Goal: Task Accomplishment & Management: Use online tool/utility

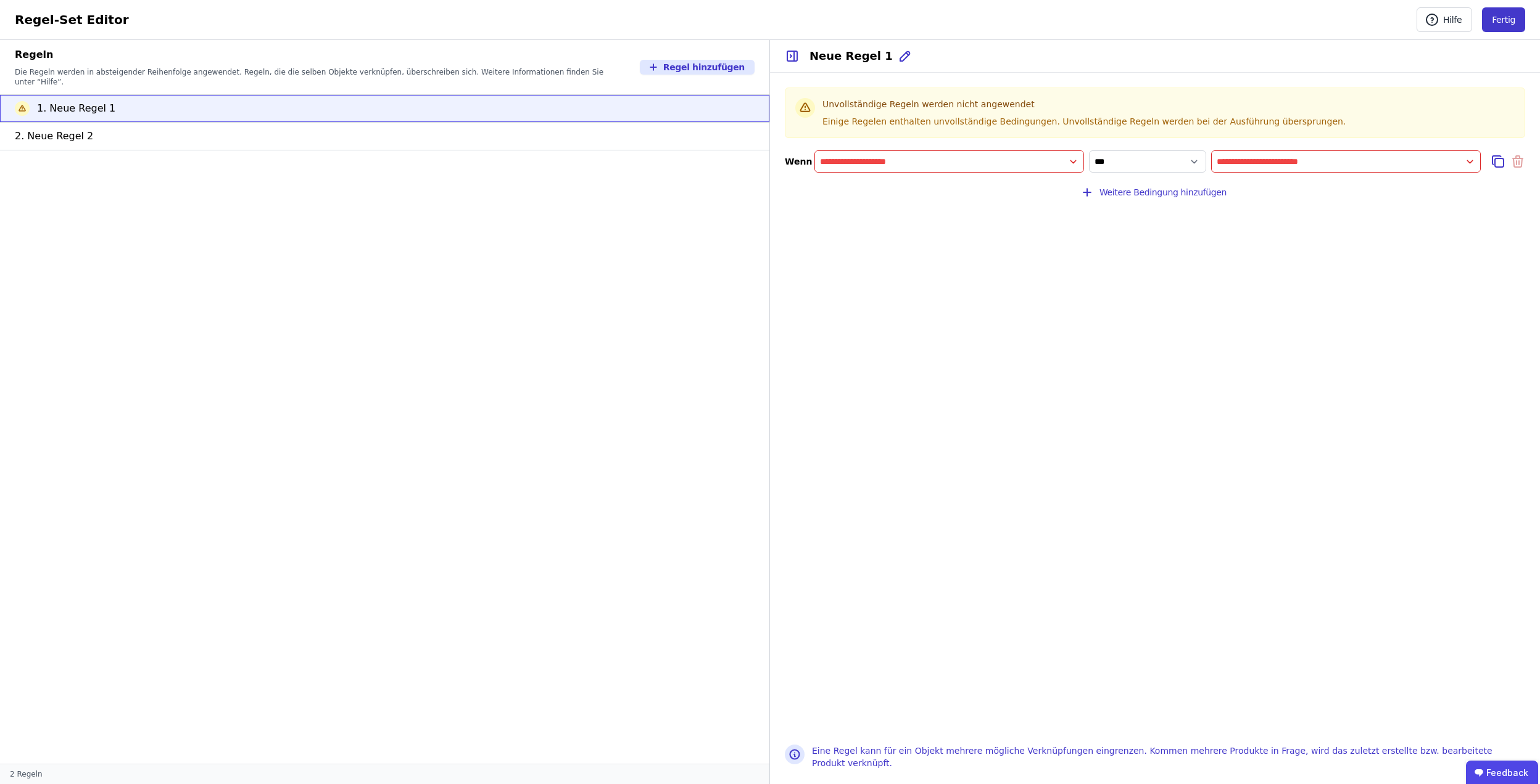
click at [1508, 25] on button "Fertig" at bounding box center [1503, 20] width 43 height 25
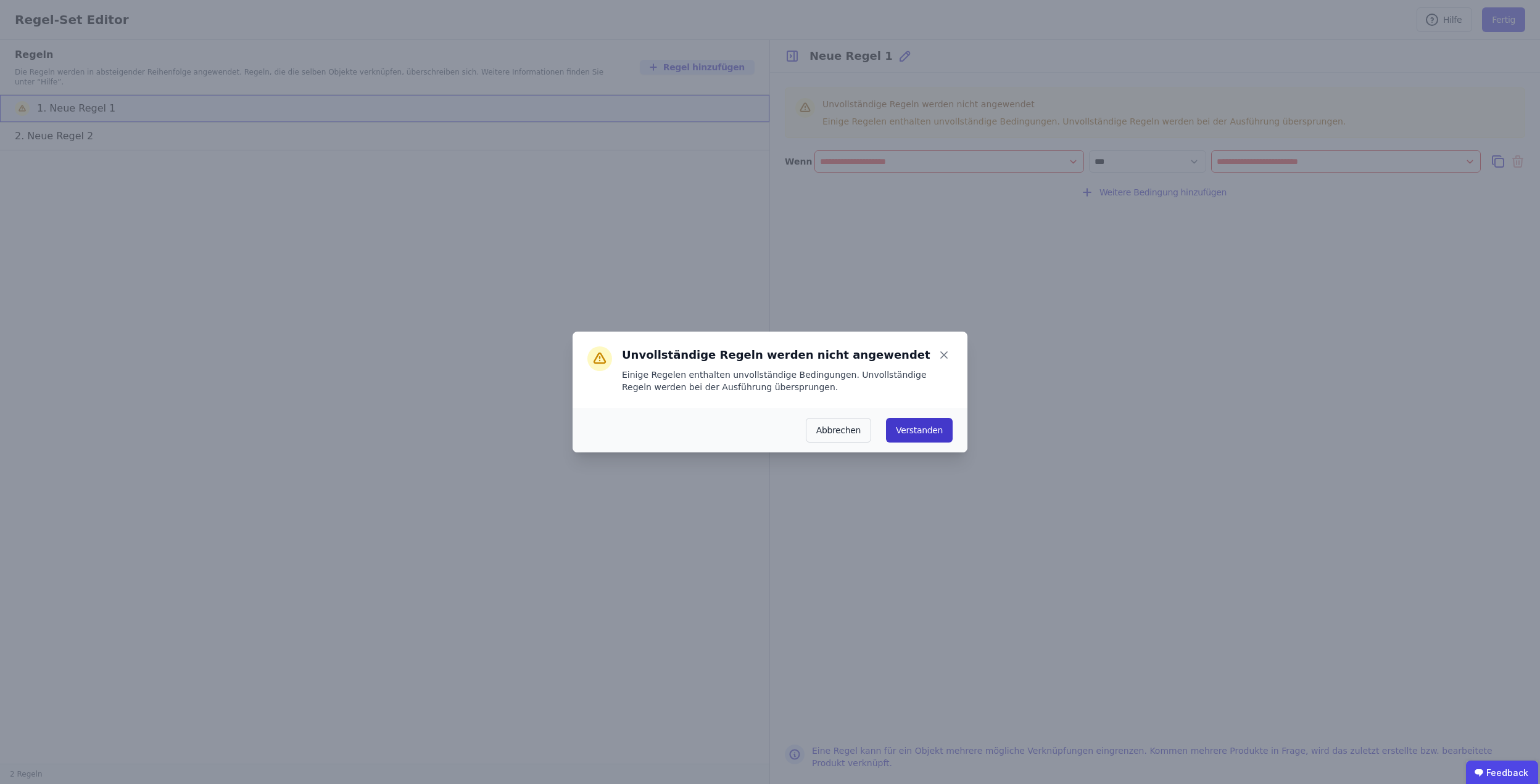
click at [900, 437] on button "Verstanden" at bounding box center [919, 430] width 66 height 25
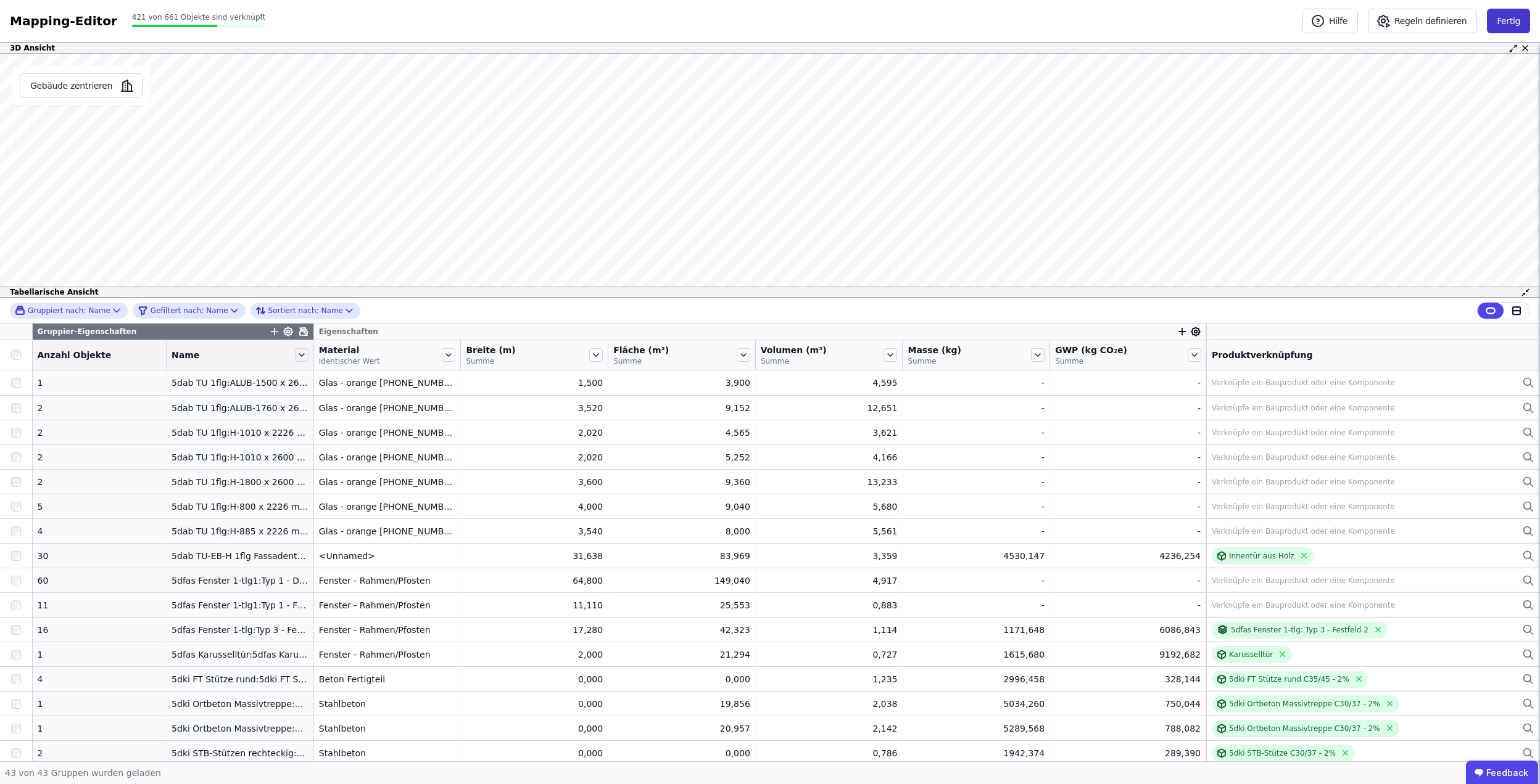
click at [1503, 21] on button "Fertig" at bounding box center [1508, 20] width 43 height 25
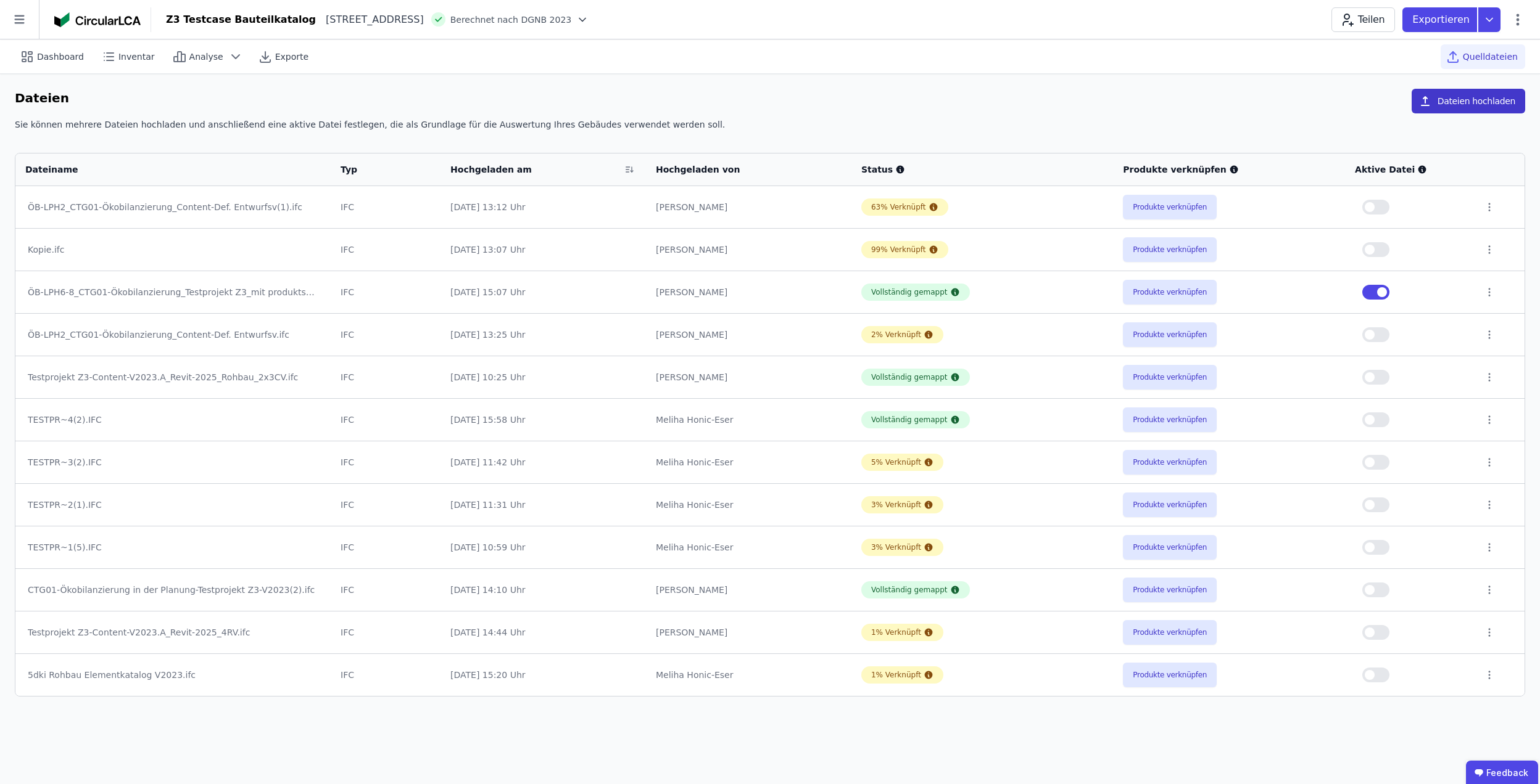
click at [1464, 107] on button "Dateien hochladen" at bounding box center [1468, 101] width 114 height 25
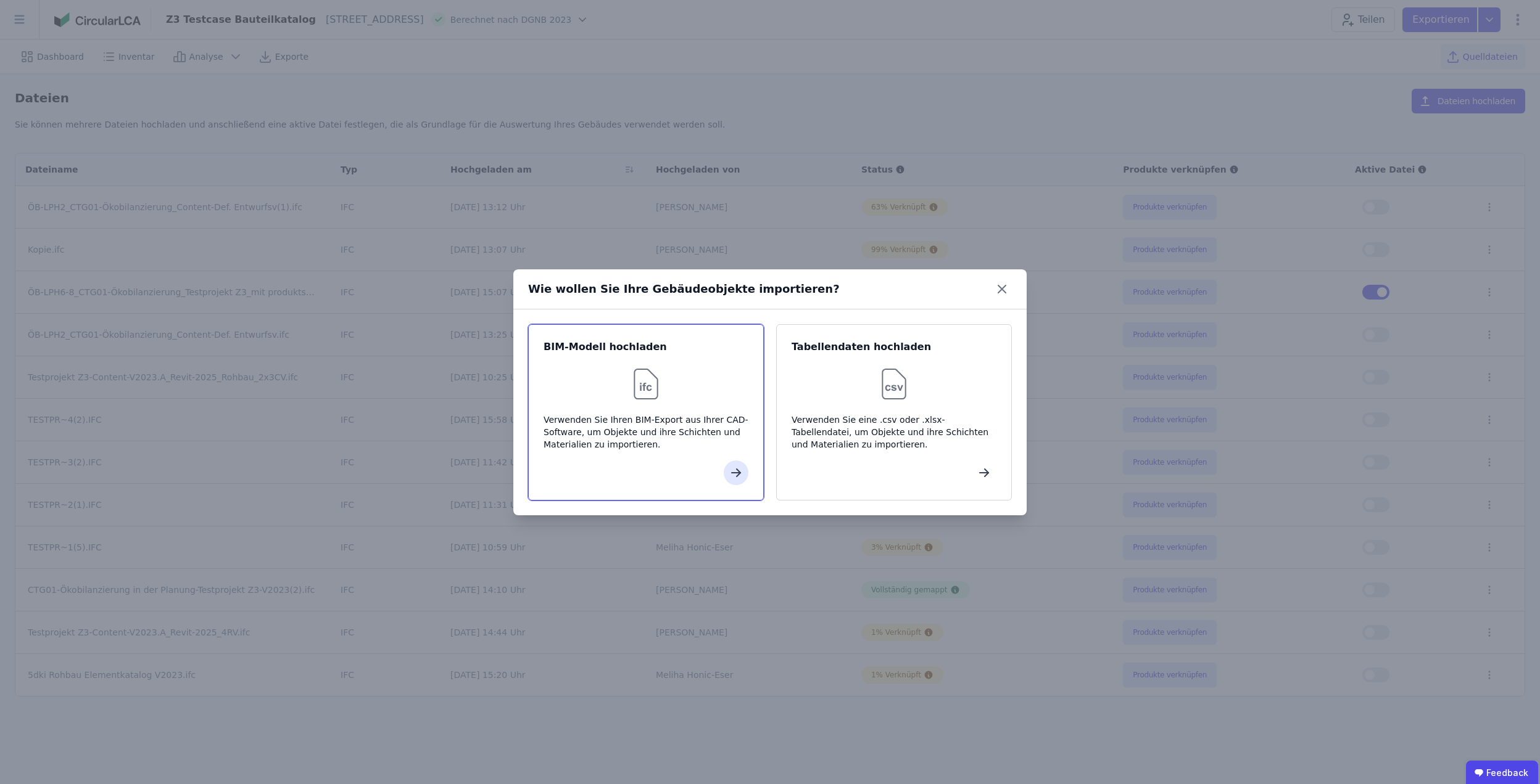
click at [676, 418] on div "Verwenden Sie Ihren BIM-Export aus Ihrer CAD-Software, um Objekte und ihre Schi…" at bounding box center [646, 432] width 205 height 37
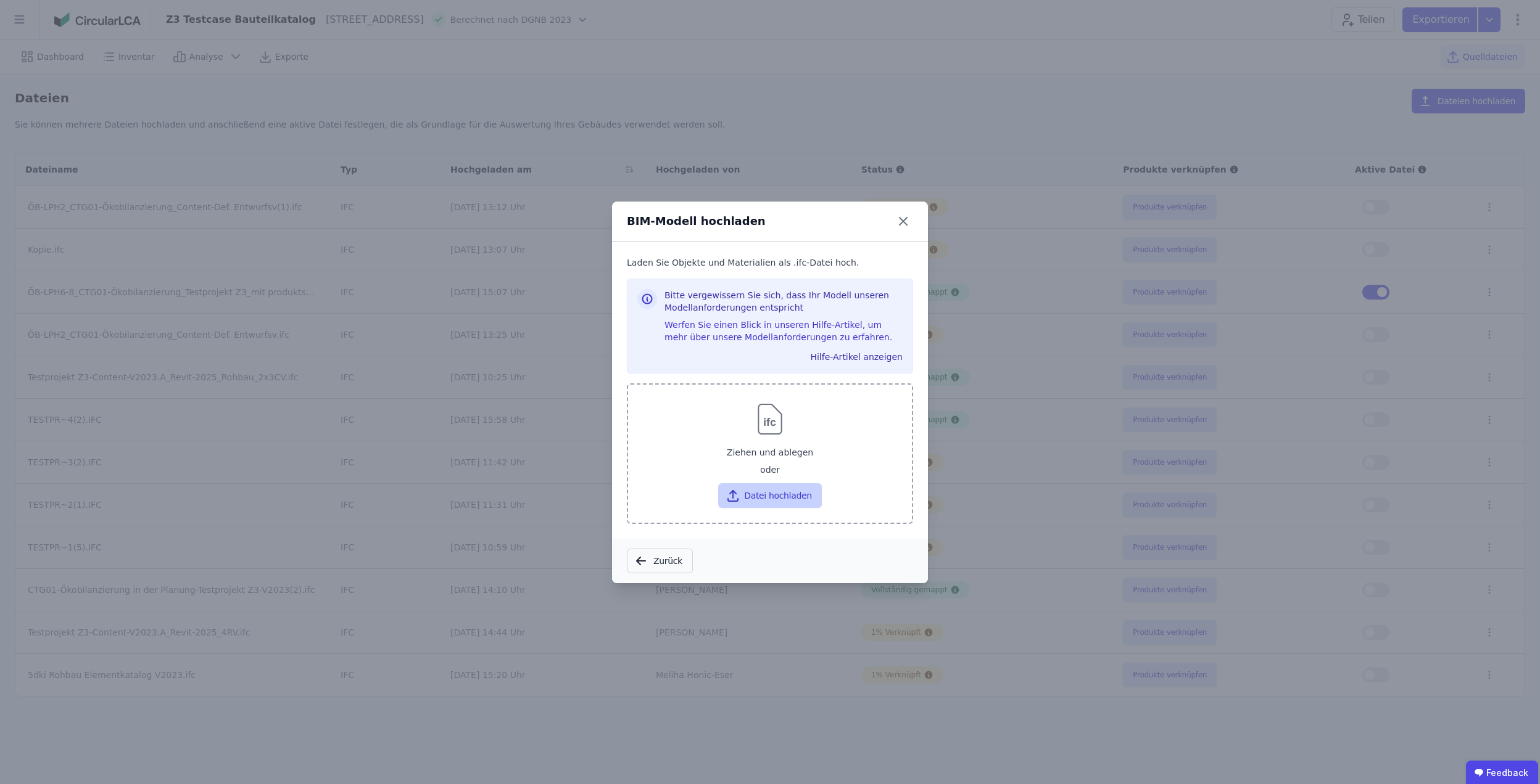
click at [773, 492] on button "Datei hochladen" at bounding box center [769, 496] width 103 height 25
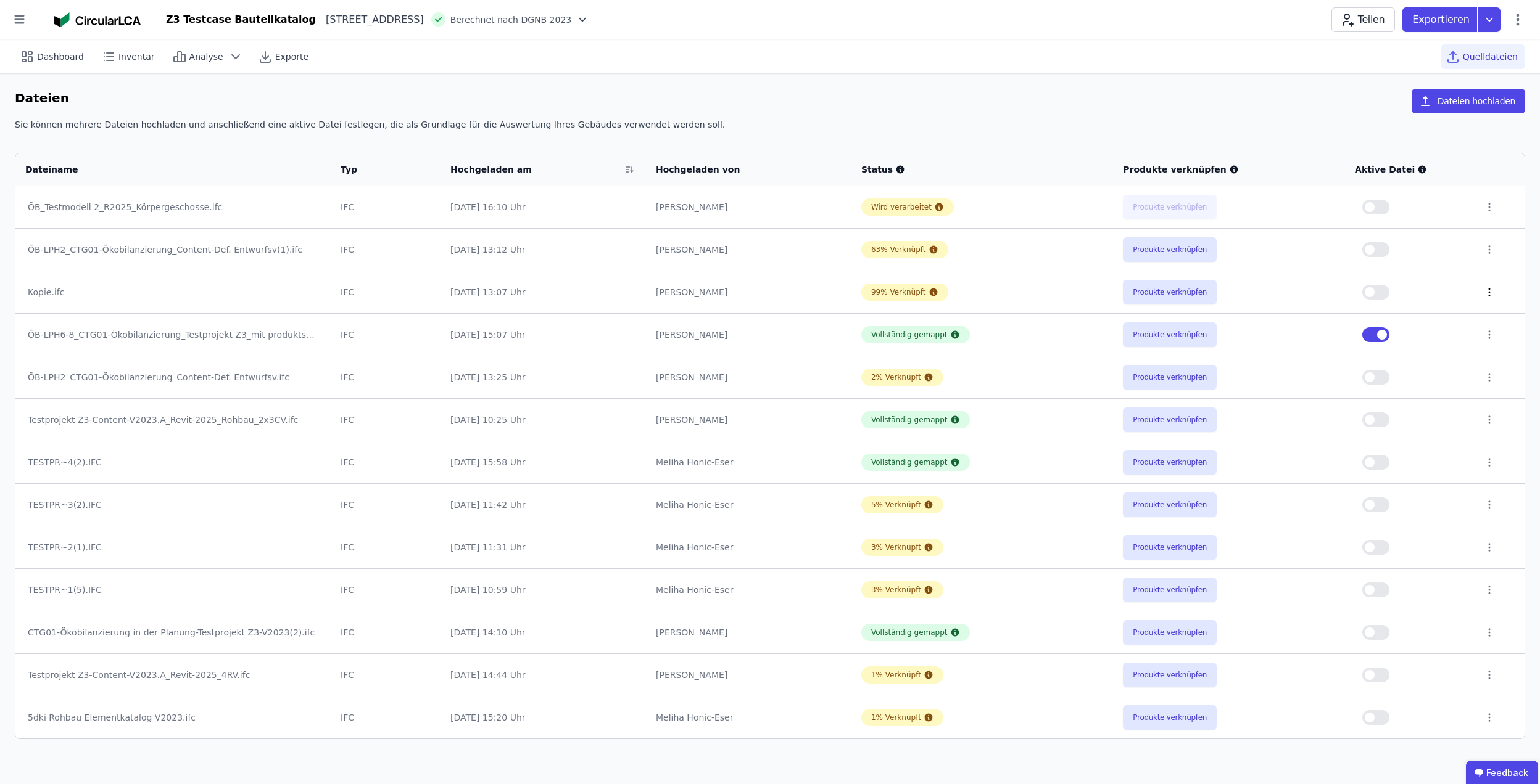
click at [1487, 288] on icon at bounding box center [1489, 292] width 11 height 11
click at [1451, 296] on div "Löschen" at bounding box center [1425, 290] width 124 height 20
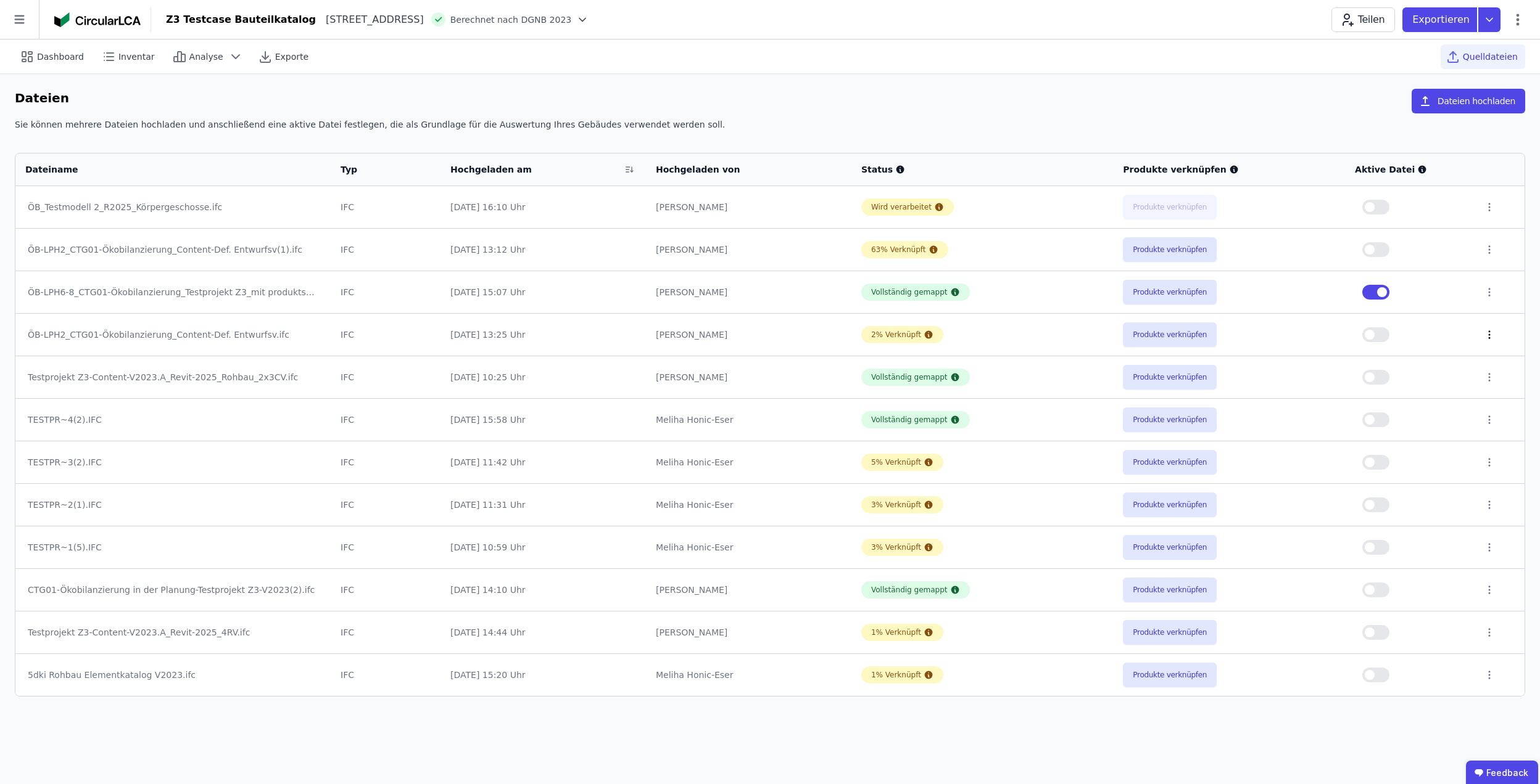
click at [1489, 335] on icon at bounding box center [1489, 334] width 11 height 11
click at [1248, 339] on div "Produkte verknüpfen" at bounding box center [1229, 334] width 212 height 25
click at [1486, 337] on icon at bounding box center [1489, 334] width 11 height 11
click at [1441, 333] on div "Löschen" at bounding box center [1425, 332] width 124 height 20
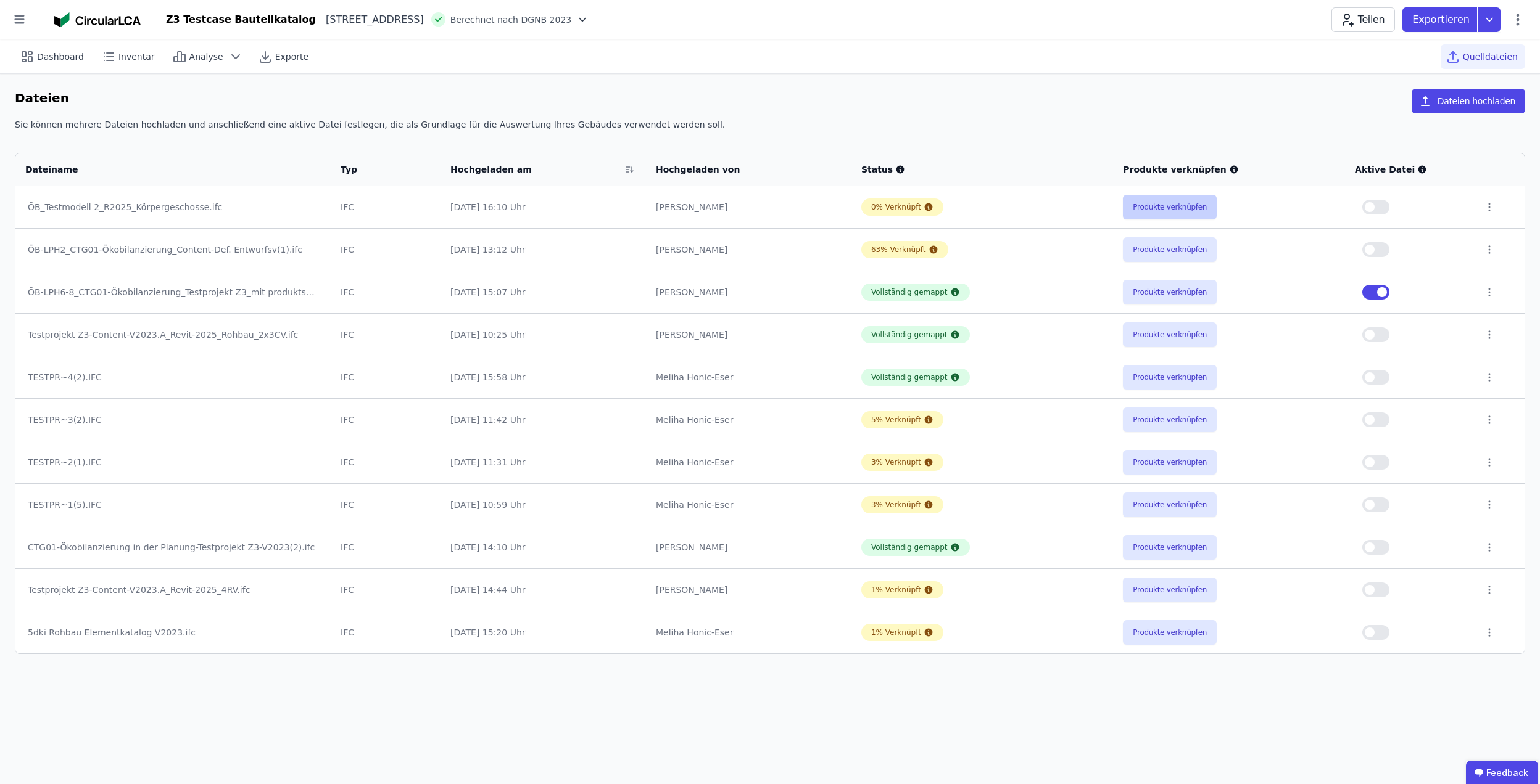
click at [1145, 213] on button "Produkte verknüpfen" at bounding box center [1169, 207] width 93 height 25
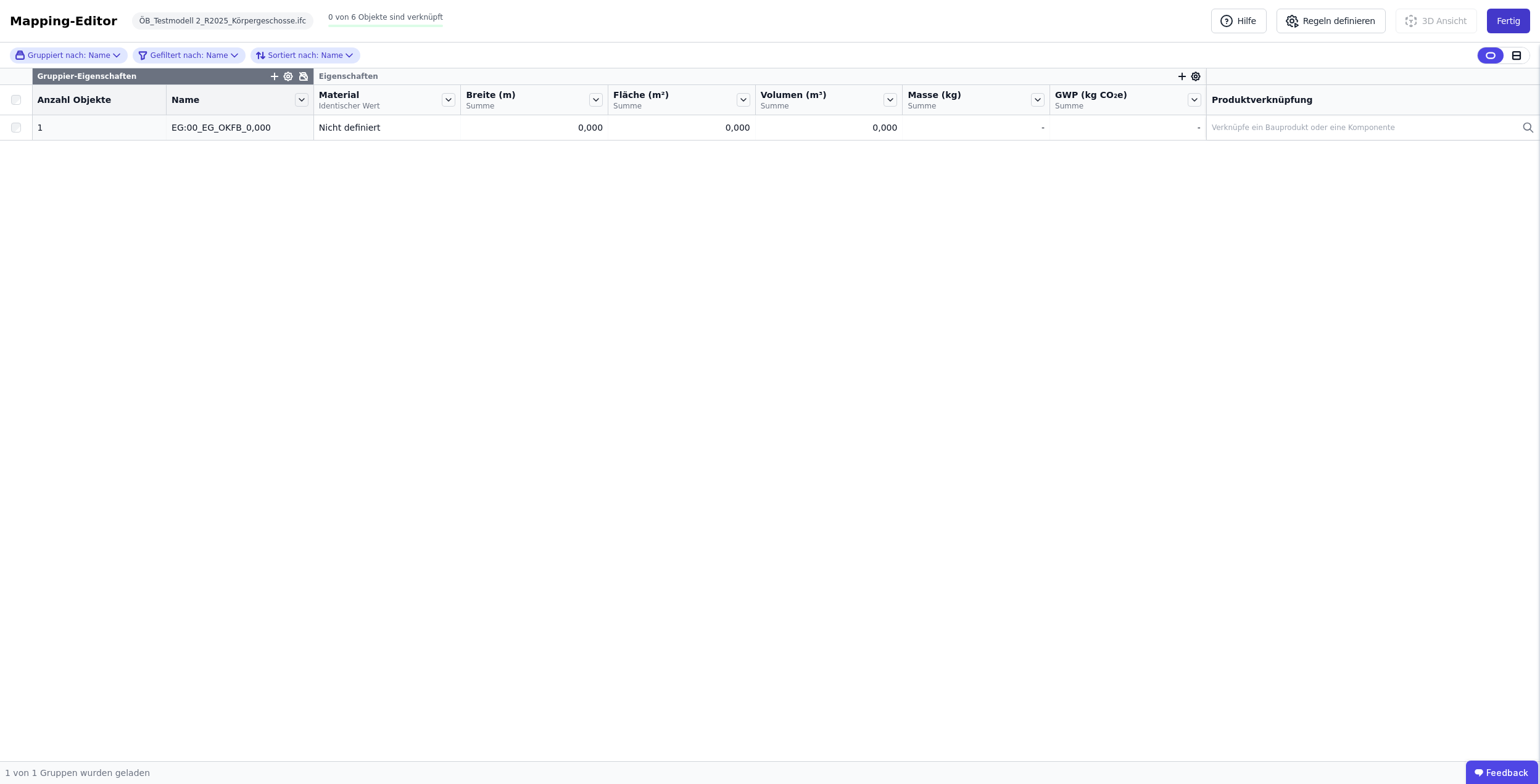
click at [1500, 21] on button "Fertig" at bounding box center [1508, 20] width 43 height 25
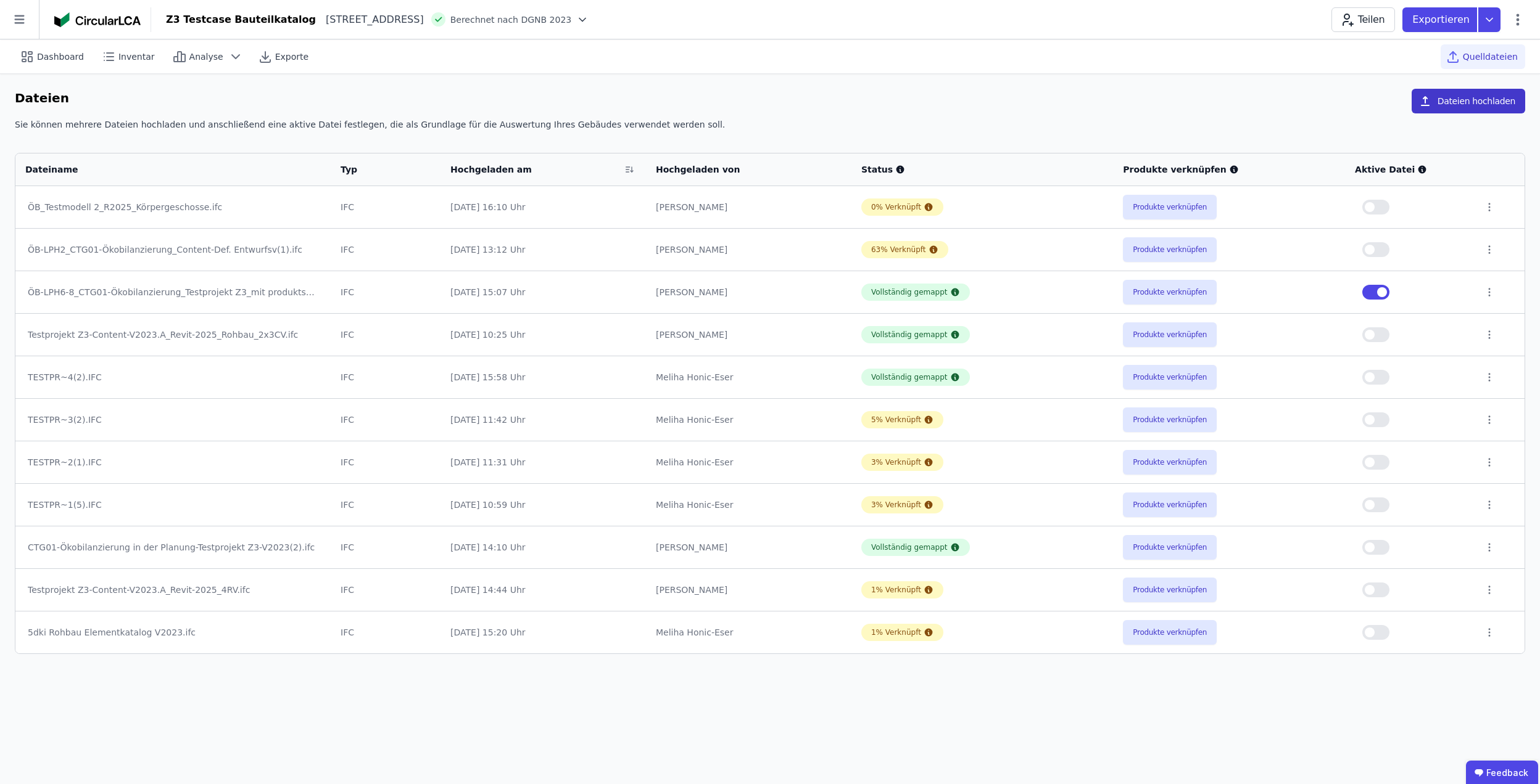
click at [1446, 104] on button "Dateien hochladen" at bounding box center [1468, 101] width 114 height 25
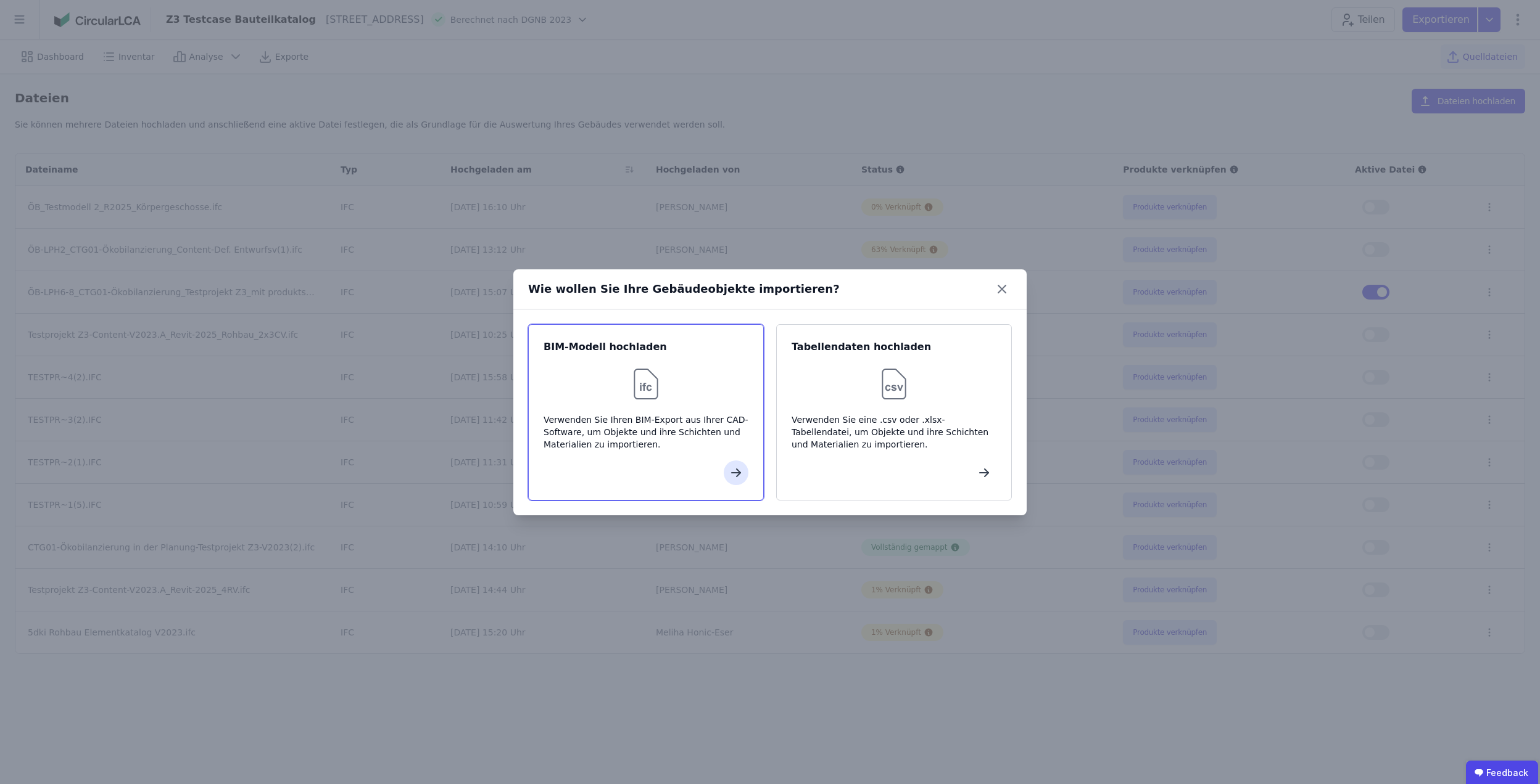
click at [710, 414] on div "Verwenden Sie Ihren BIM-Export aus Ihrer CAD-Software, um Objekte und ihre Schi…" at bounding box center [646, 432] width 205 height 37
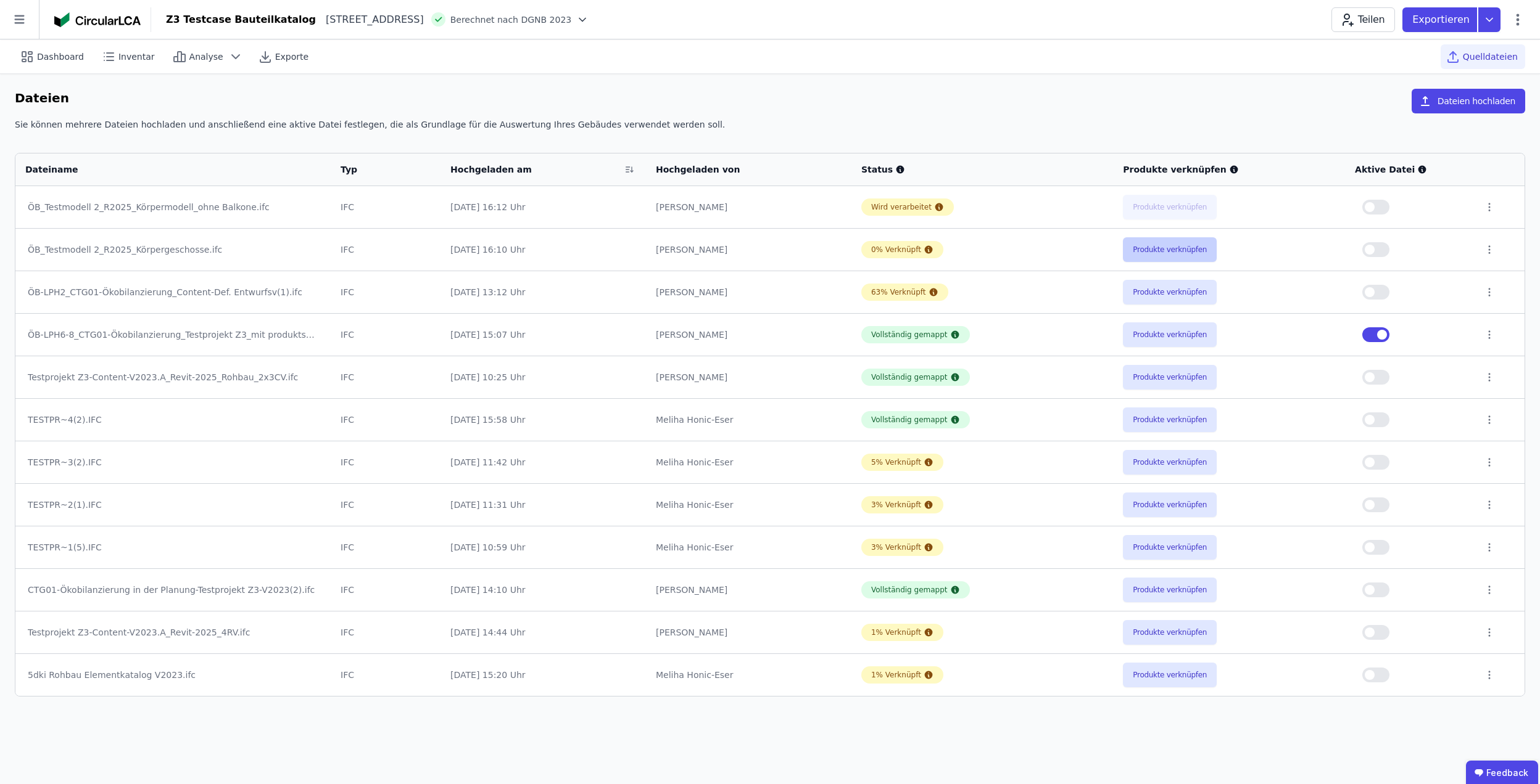
click at [1185, 257] on button "Produkte verknüpfen" at bounding box center [1169, 249] width 93 height 25
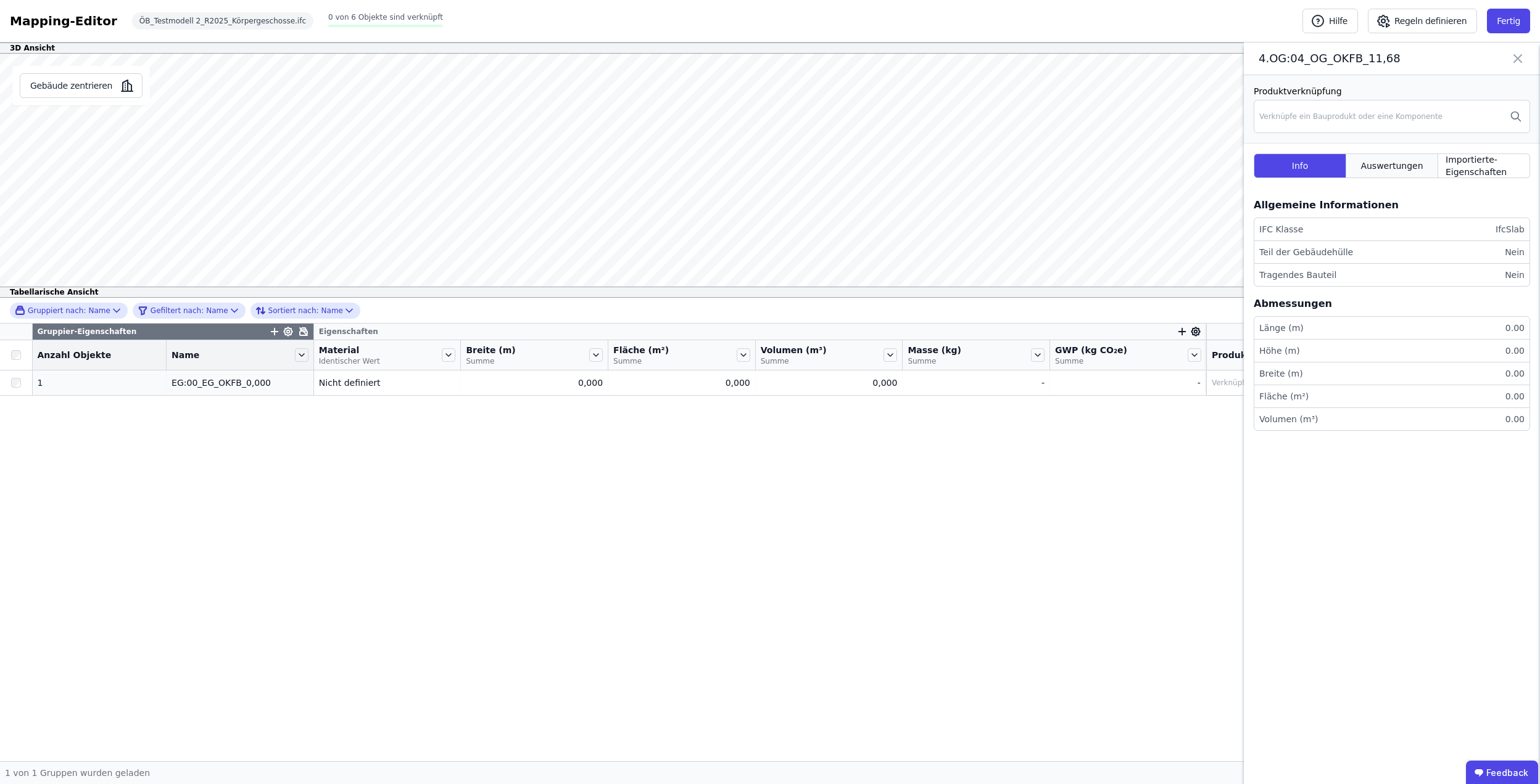
click at [1375, 168] on span "Auswertungen" at bounding box center [1391, 166] width 63 height 12
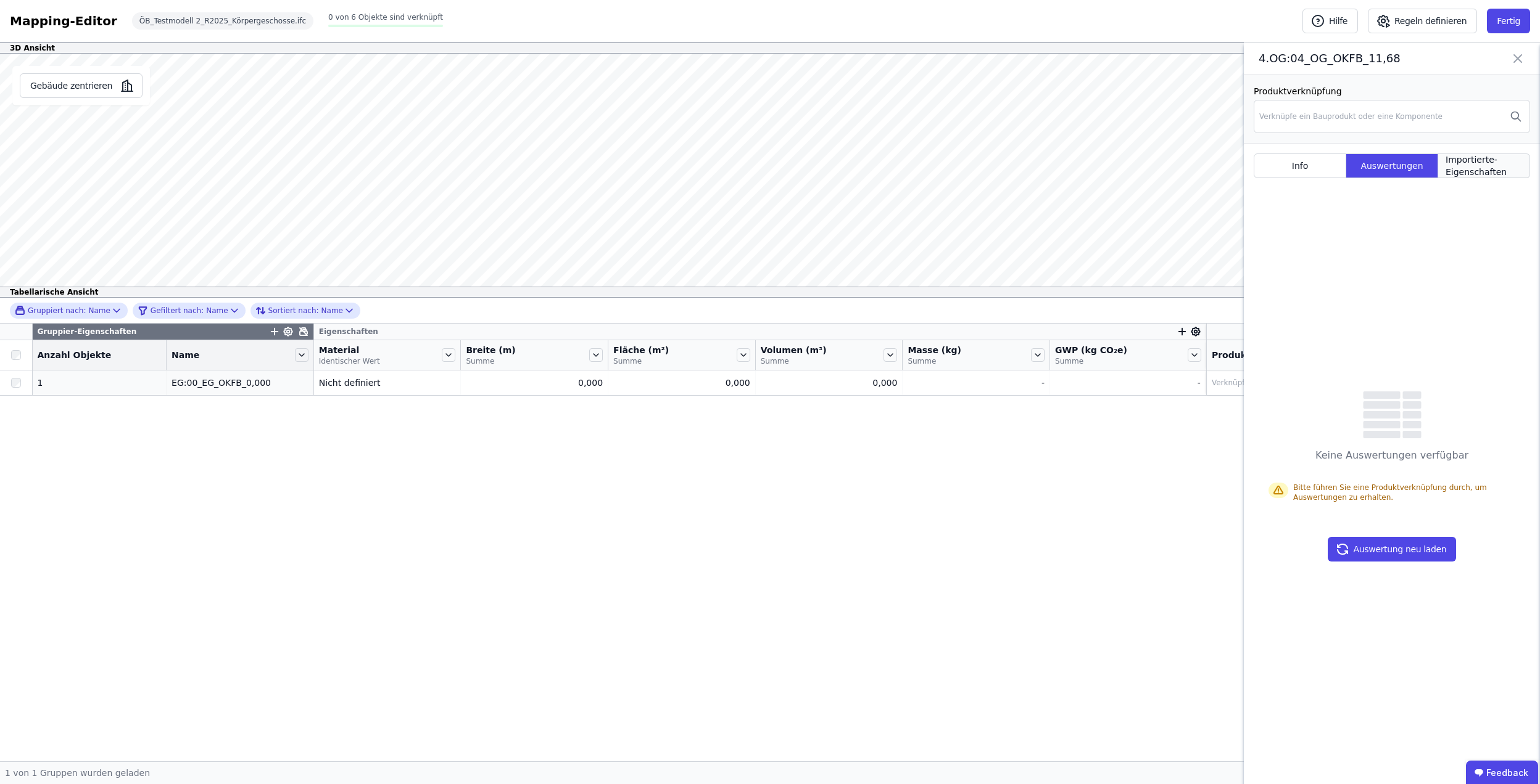
click at [1456, 169] on span "Importierte-Eigenschaften" at bounding box center [1483, 166] width 77 height 25
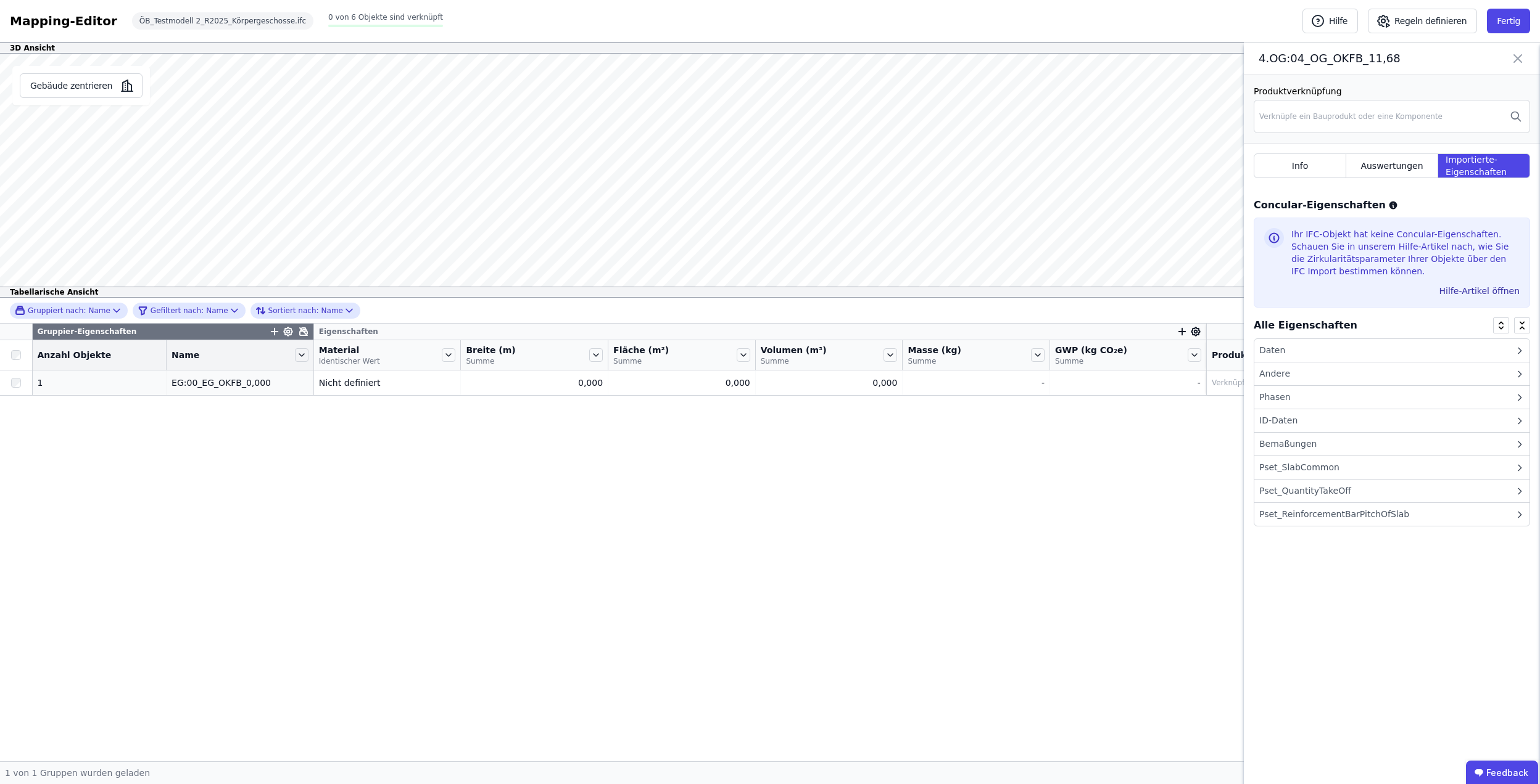
click at [1331, 343] on div "Daten" at bounding box center [1392, 350] width 275 height 23
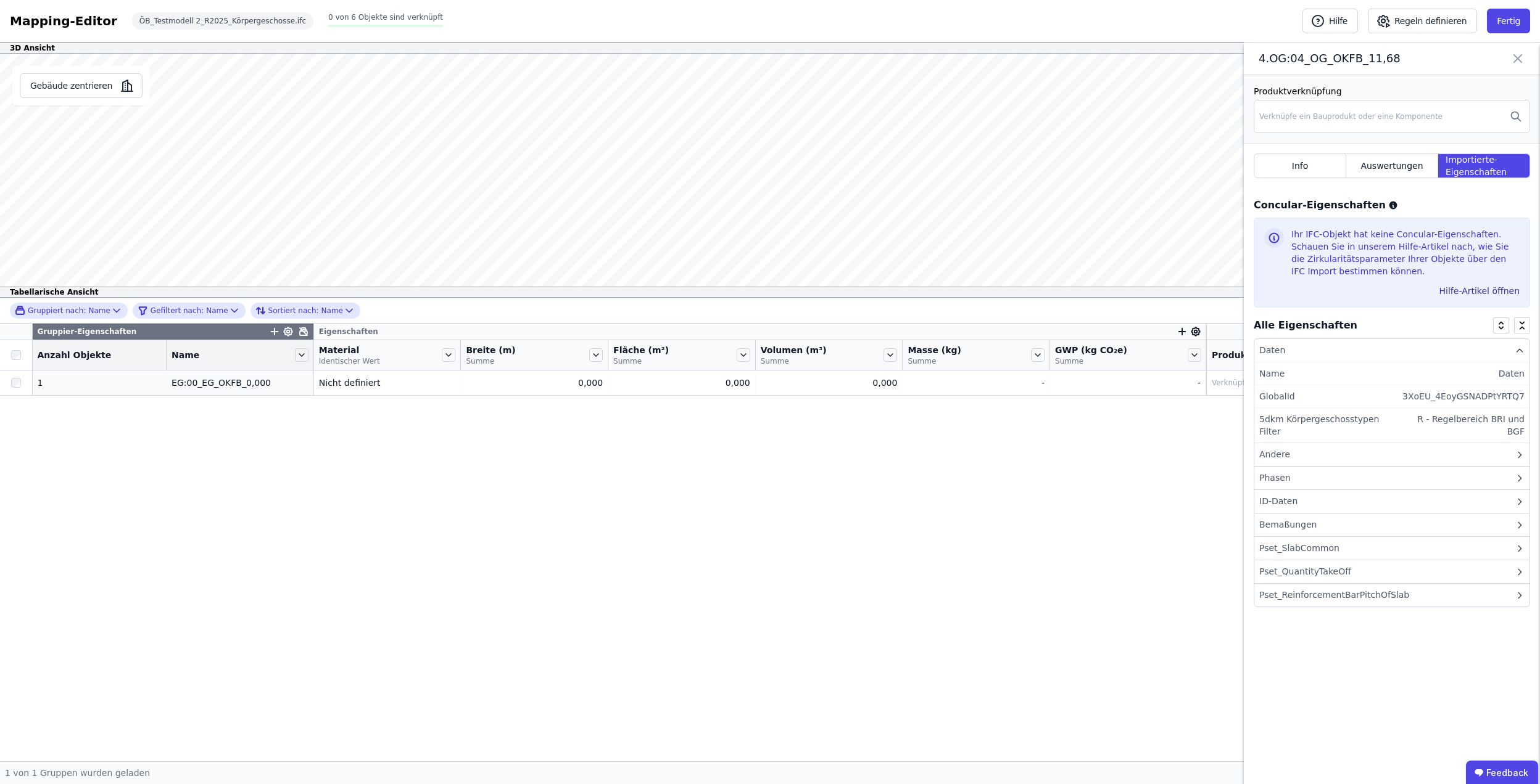
click at [1322, 451] on div "Andere" at bounding box center [1392, 455] width 275 height 23
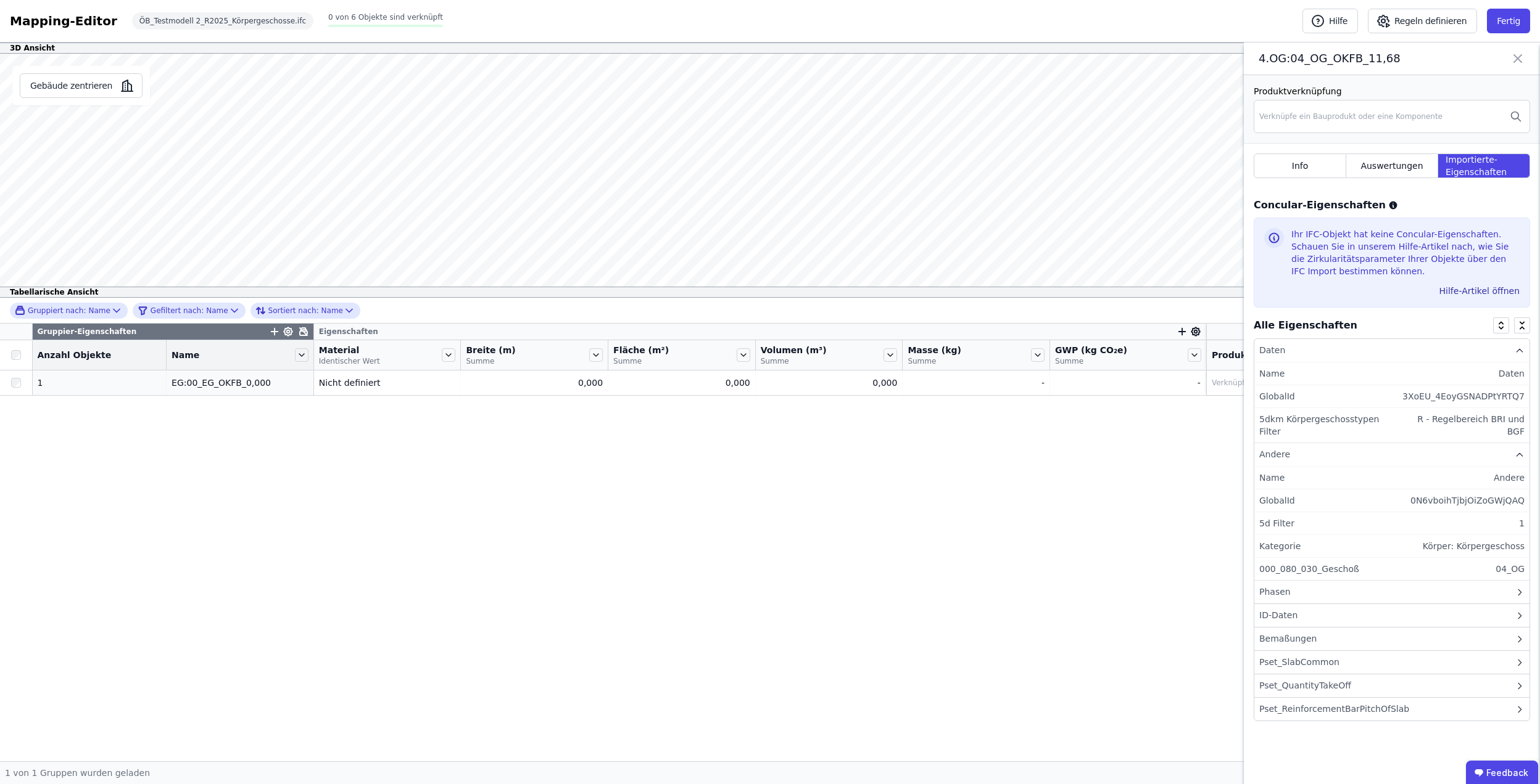
click at [1309, 581] on div "Phasen" at bounding box center [1392, 592] width 275 height 23
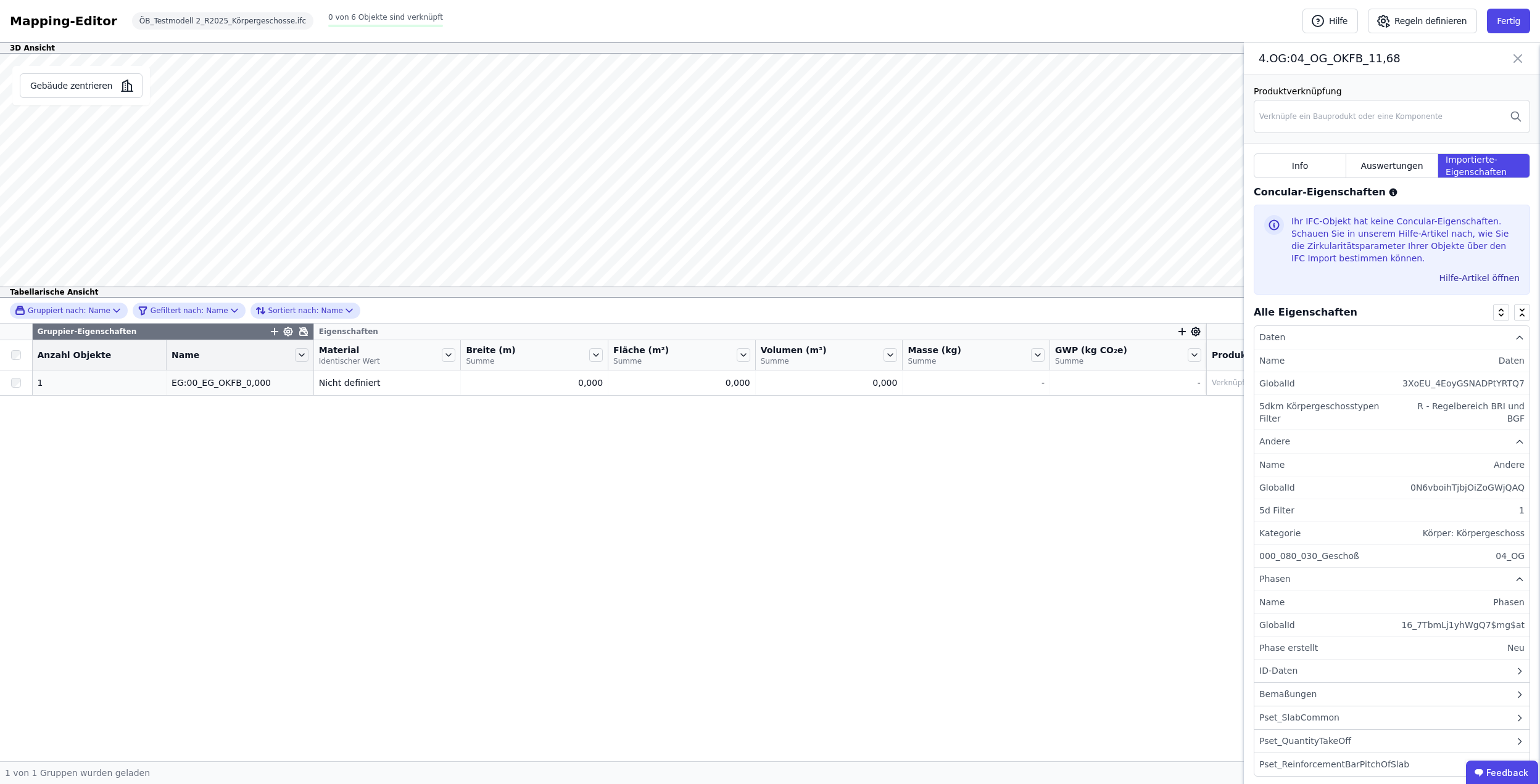
scroll to position [17, 0]
click at [1306, 684] on div "Bemaßungen" at bounding box center [1288, 690] width 57 height 13
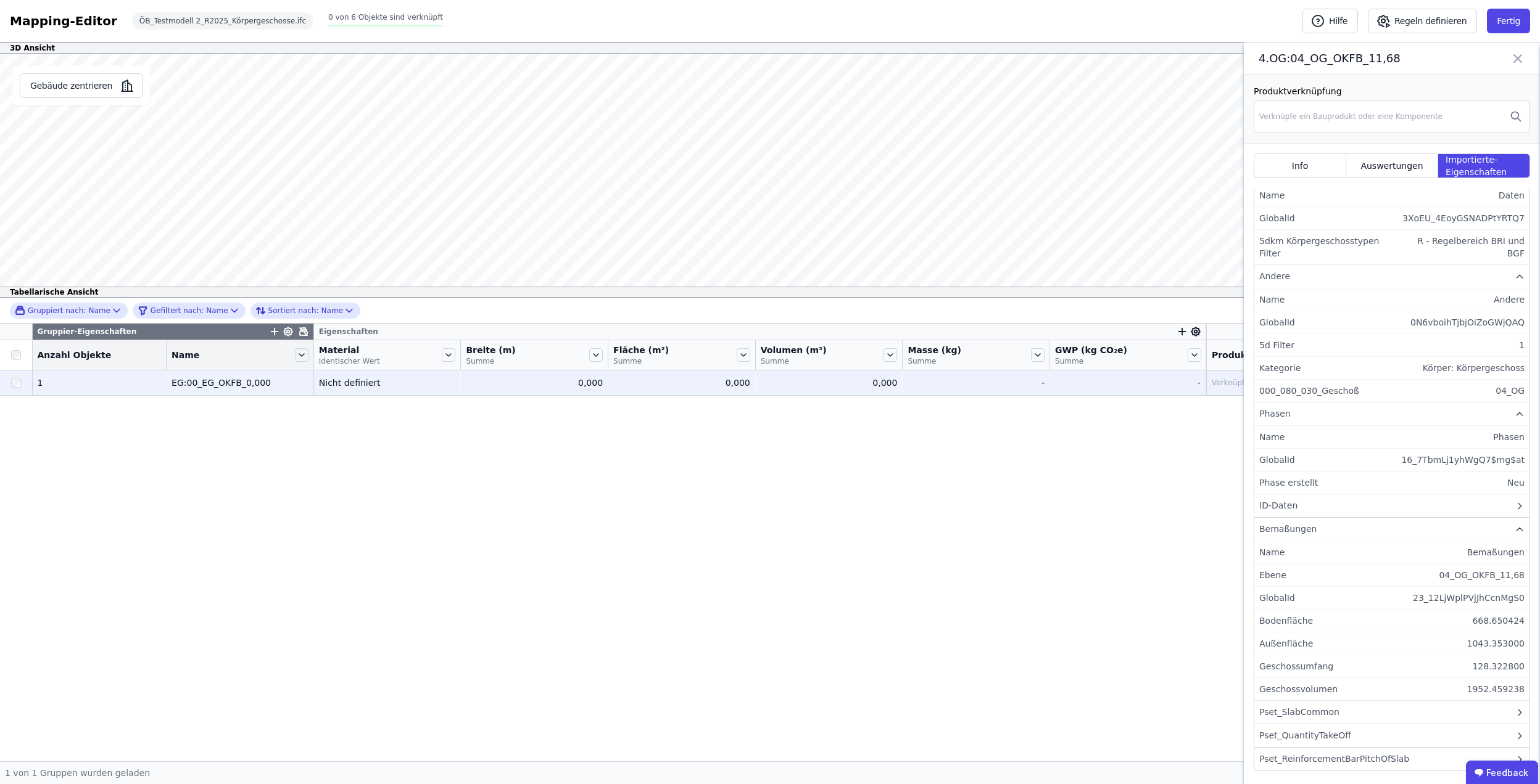
click at [871, 388] on div "0,000" at bounding box center [830, 383] width 137 height 12
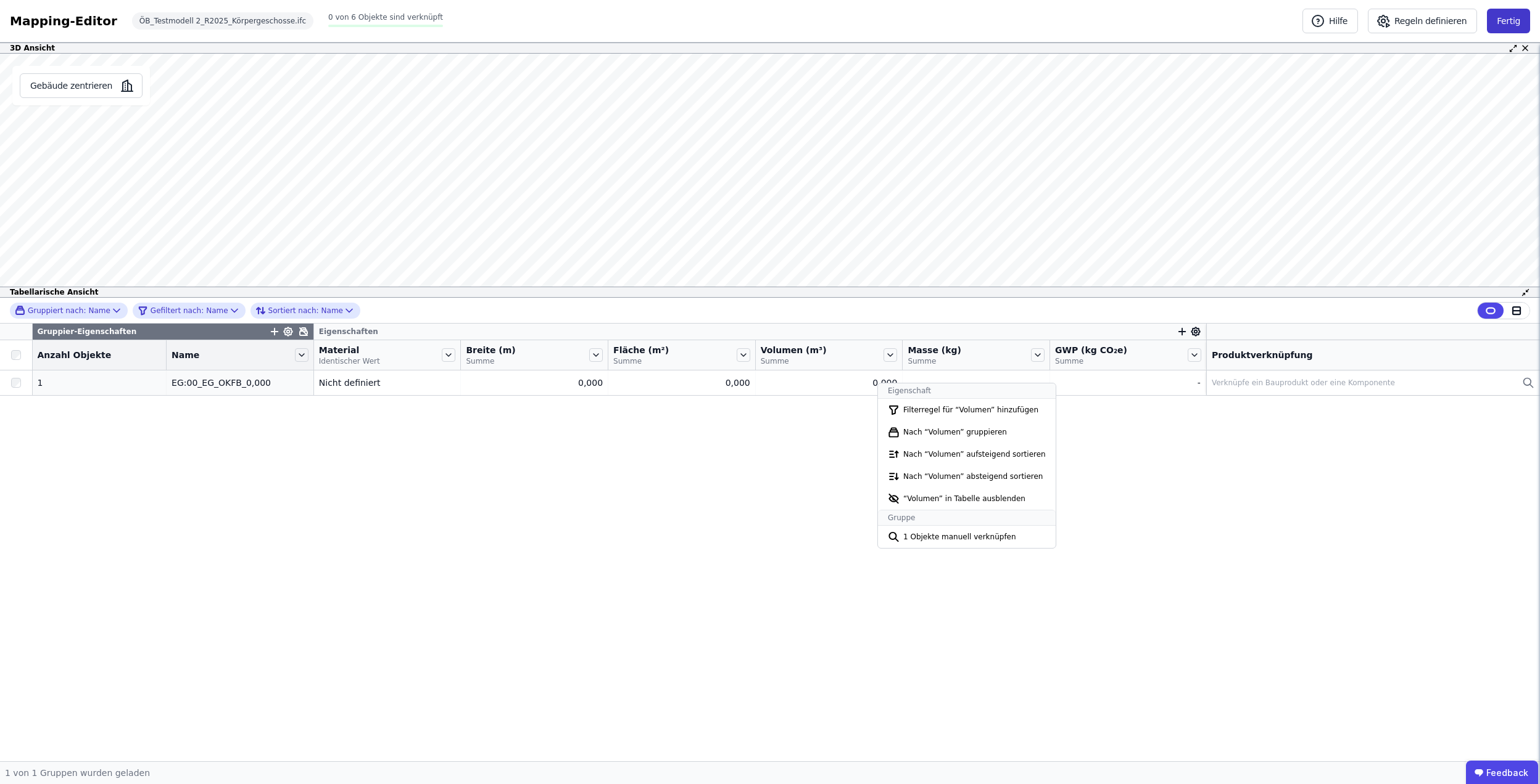
click at [1515, 20] on button "Fertig" at bounding box center [1508, 20] width 43 height 25
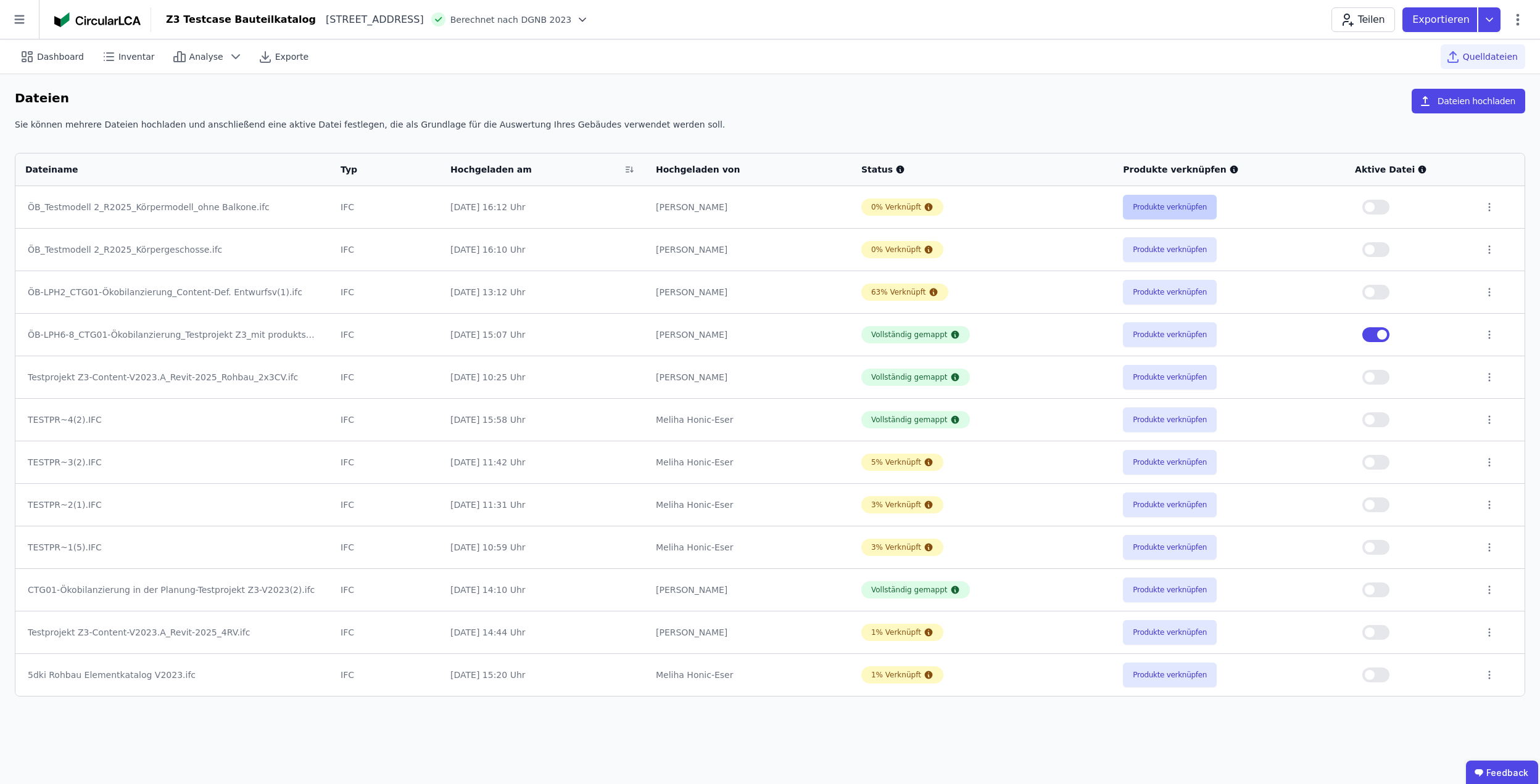
click at [1165, 213] on button "Produkte verknüpfen" at bounding box center [1169, 207] width 93 height 25
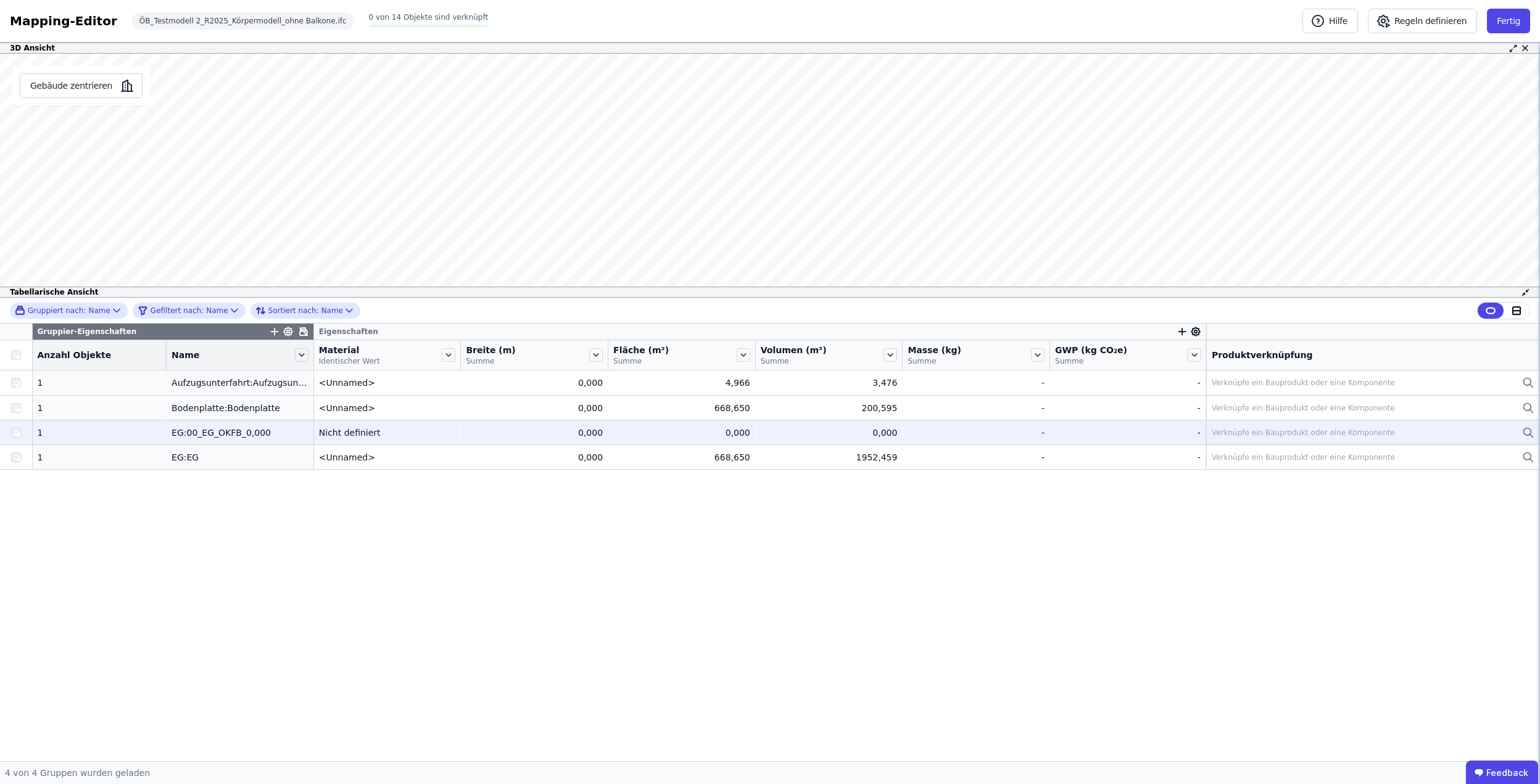
click at [440, 441] on td "Nicht definiert Nicht definiert" at bounding box center [388, 432] width 148 height 25
click at [512, 427] on td "0,000 0,000" at bounding box center [535, 432] width 148 height 25
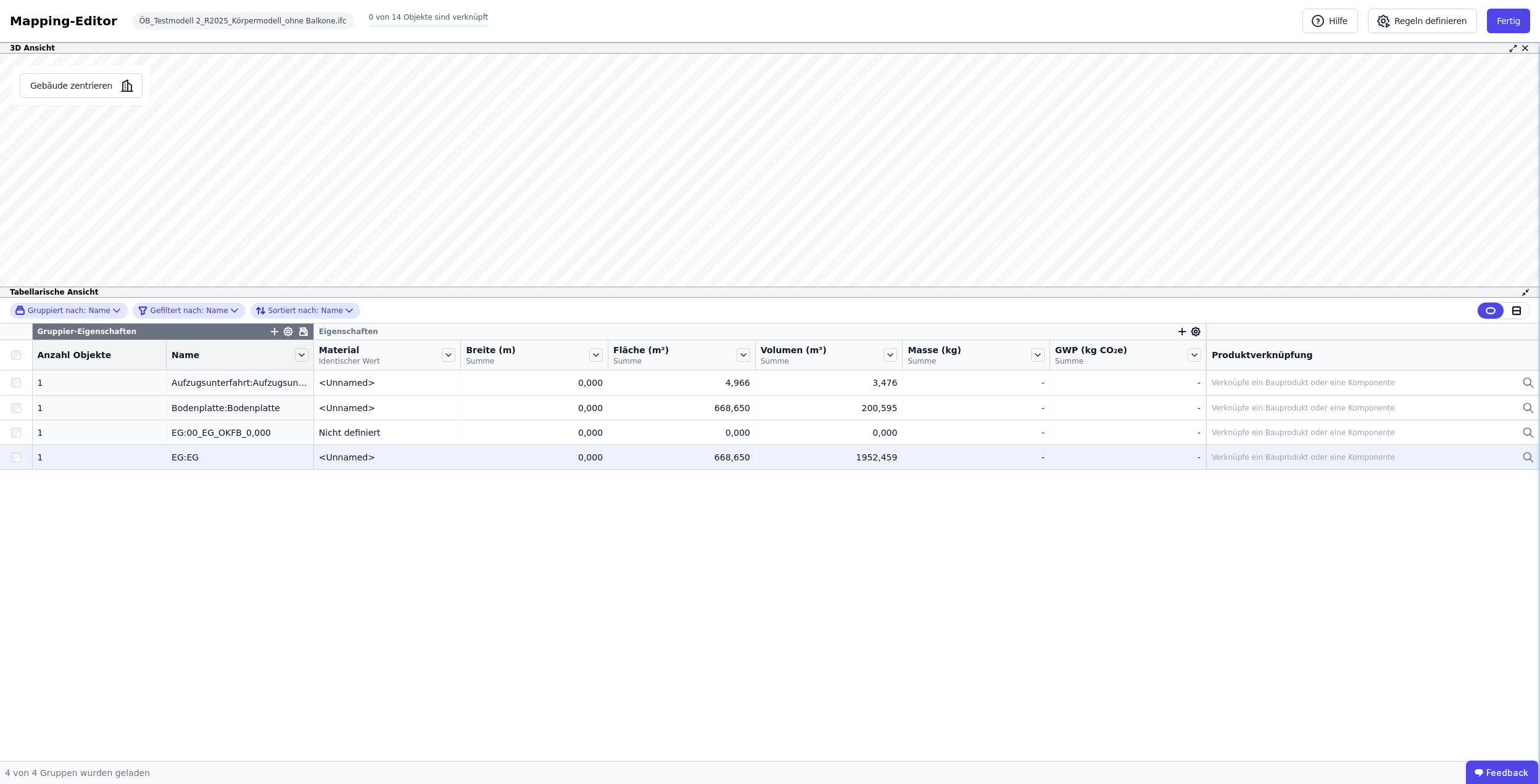
click at [530, 447] on td "0,000 0,000" at bounding box center [535, 456] width 148 height 25
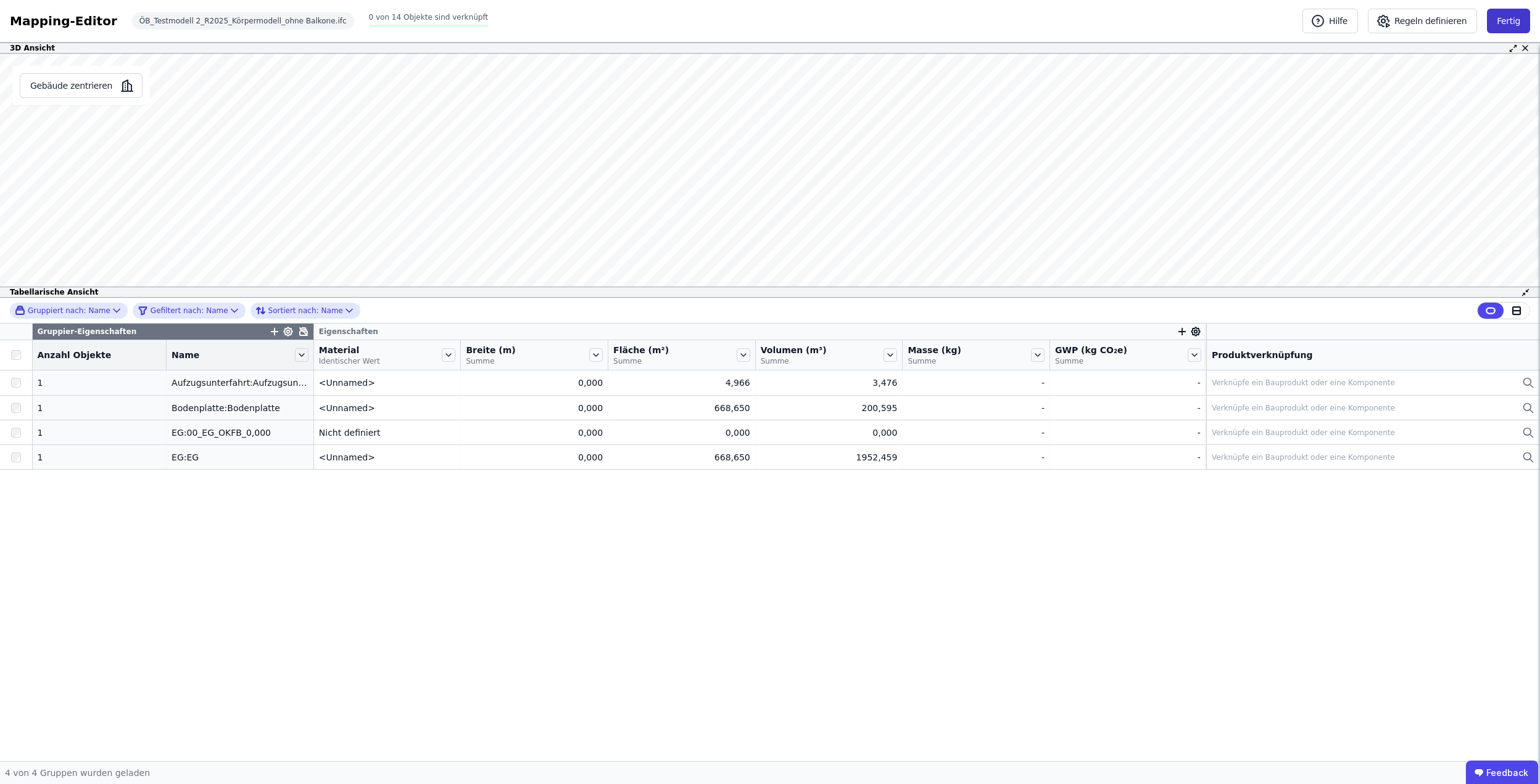
click at [1508, 21] on button "Fertig" at bounding box center [1508, 20] width 43 height 25
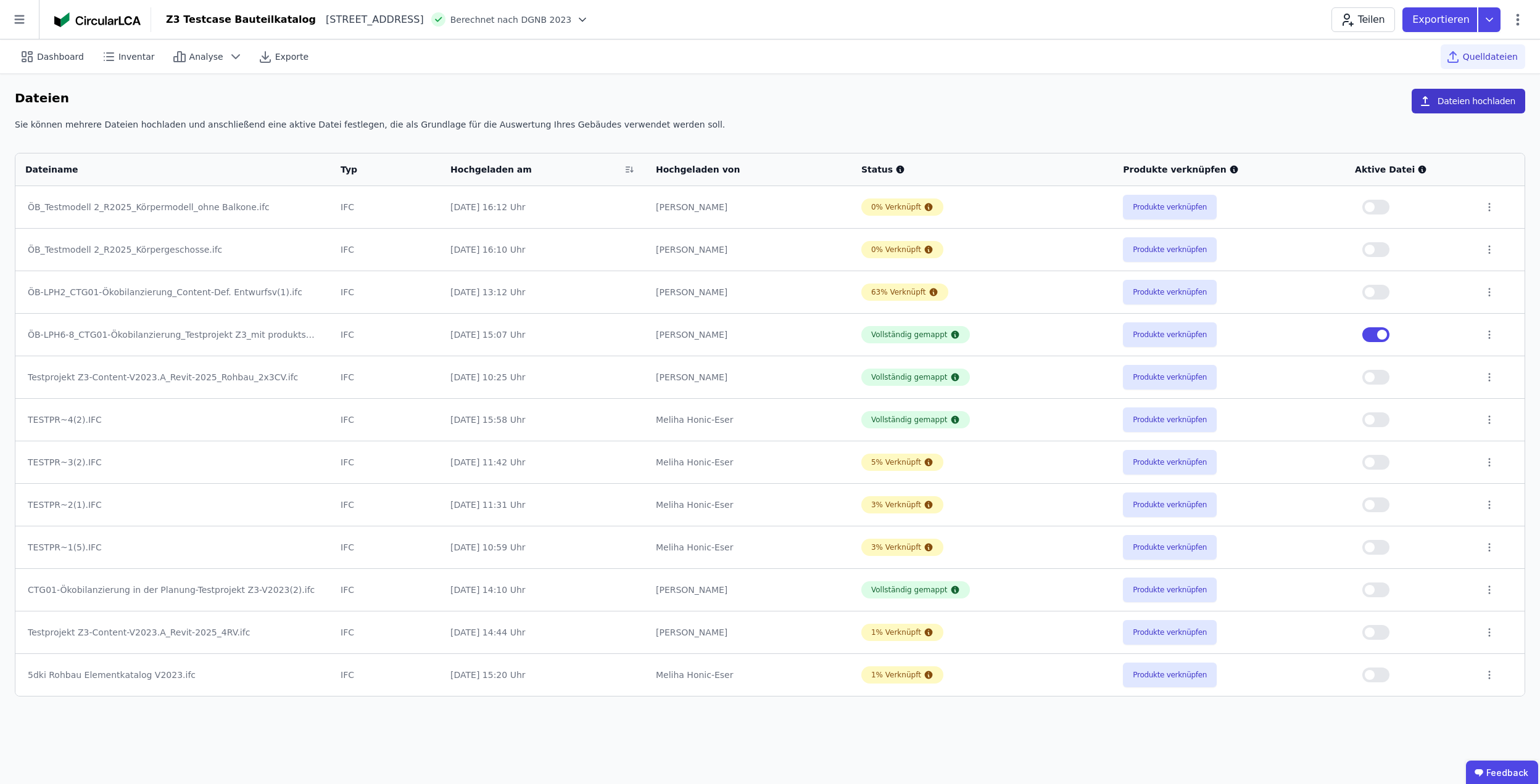
click at [1447, 94] on button "Dateien hochladen" at bounding box center [1468, 101] width 114 height 25
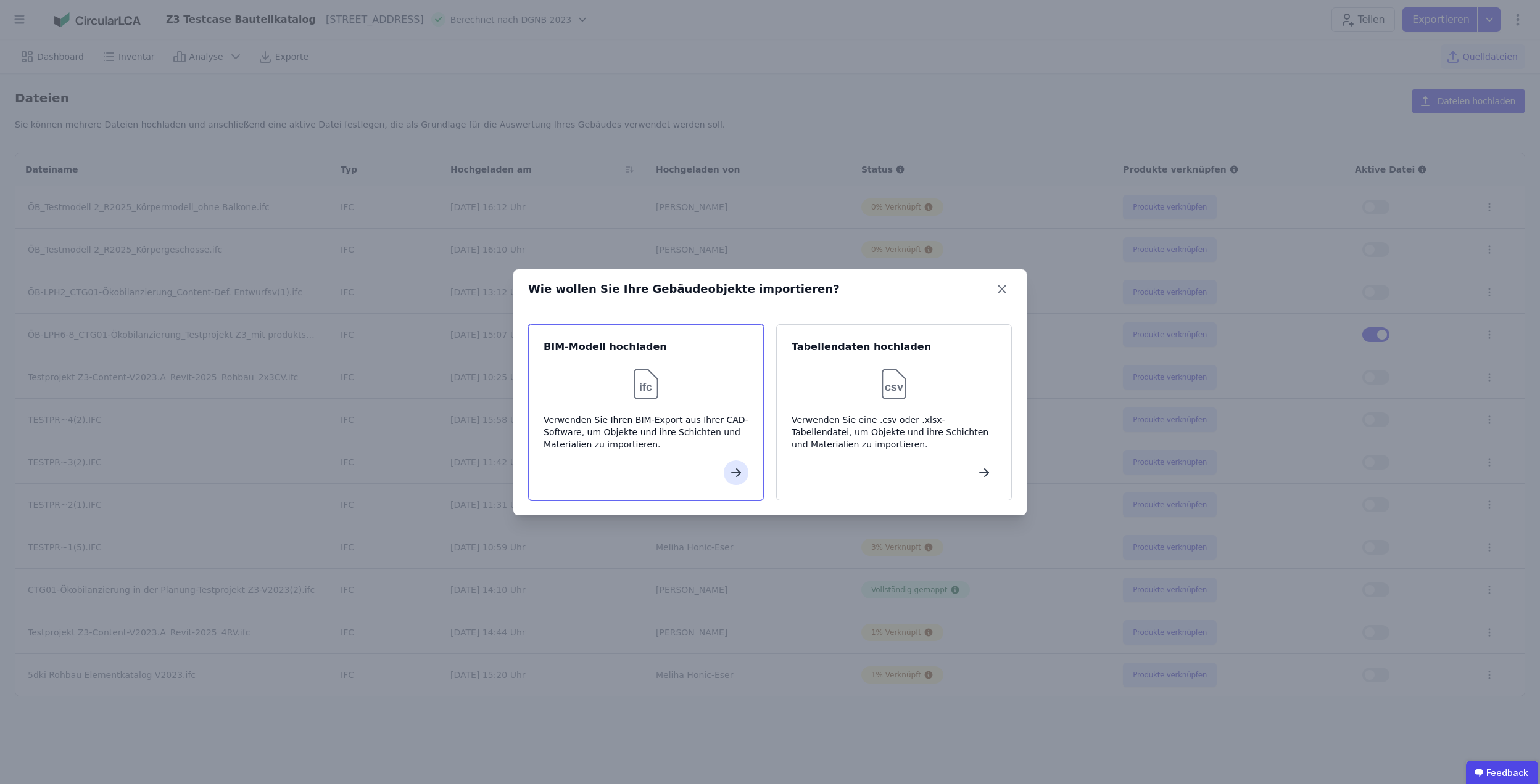
click at [691, 430] on div "Verwenden Sie Ihren BIM-Export aus Ihrer CAD-Software, um Objekte und ihre Schi…" at bounding box center [646, 432] width 205 height 37
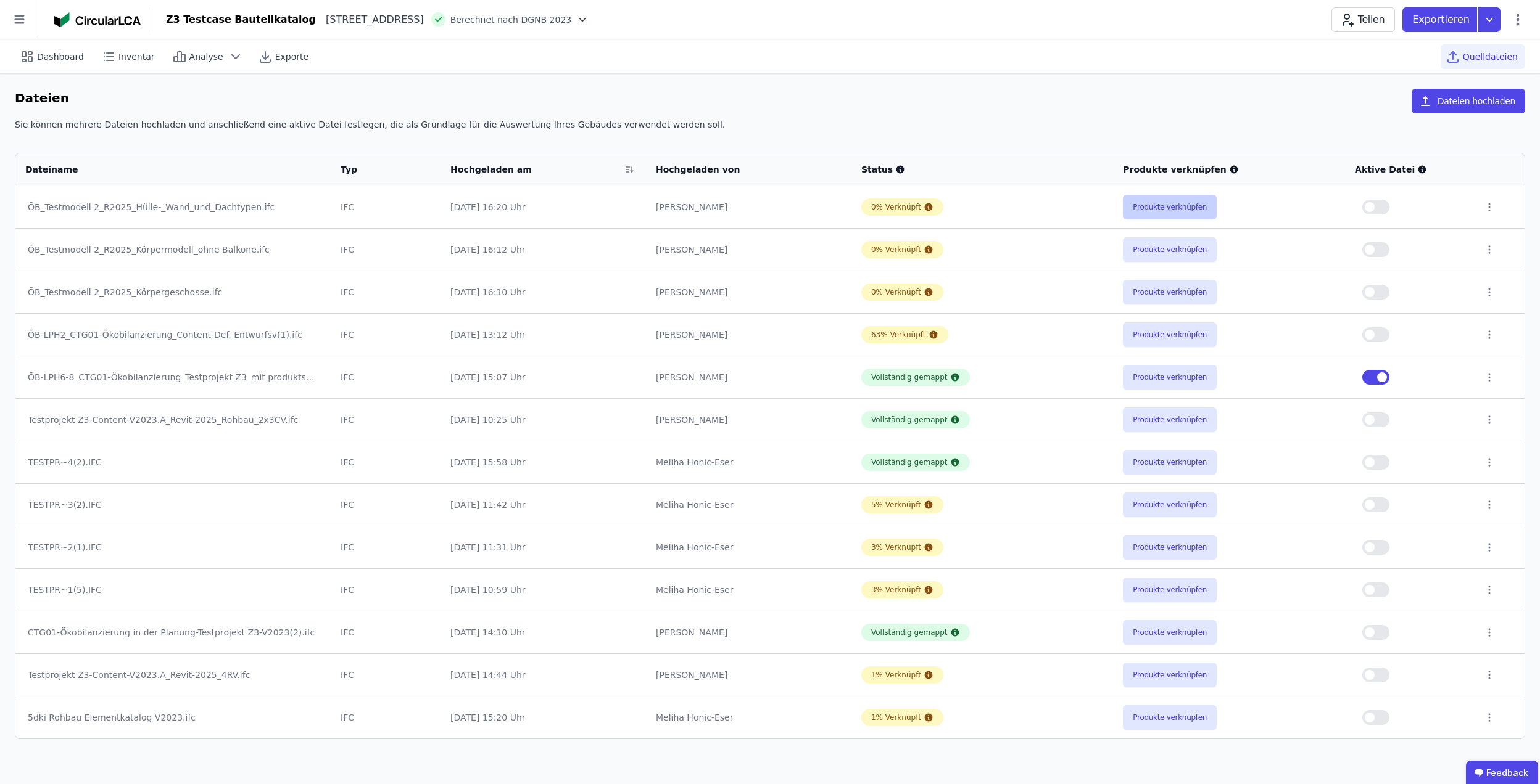
click at [1135, 207] on button "Produkte verknüpfen" at bounding box center [1169, 207] width 93 height 25
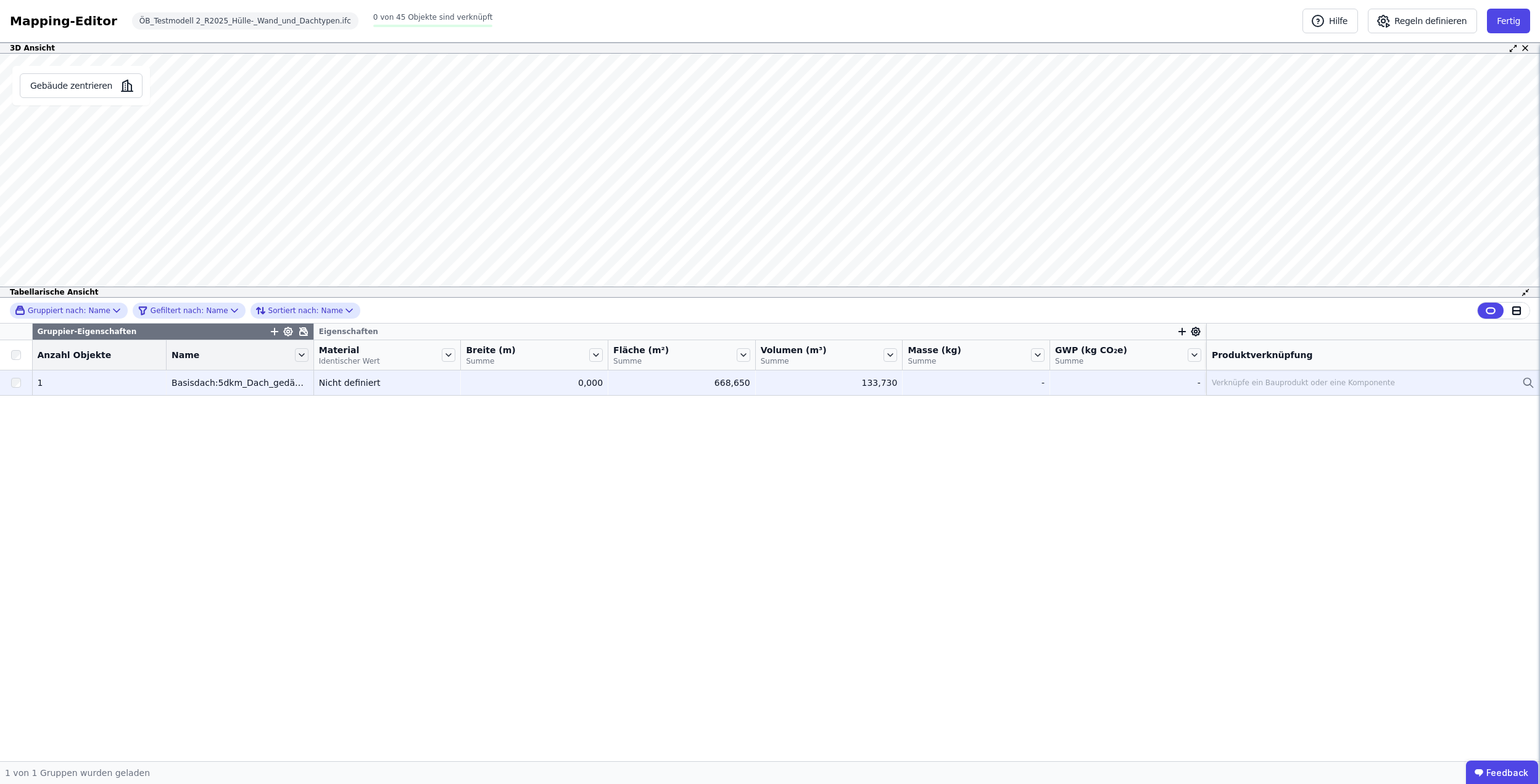
click at [339, 386] on div "Nicht definiert" at bounding box center [387, 383] width 137 height 12
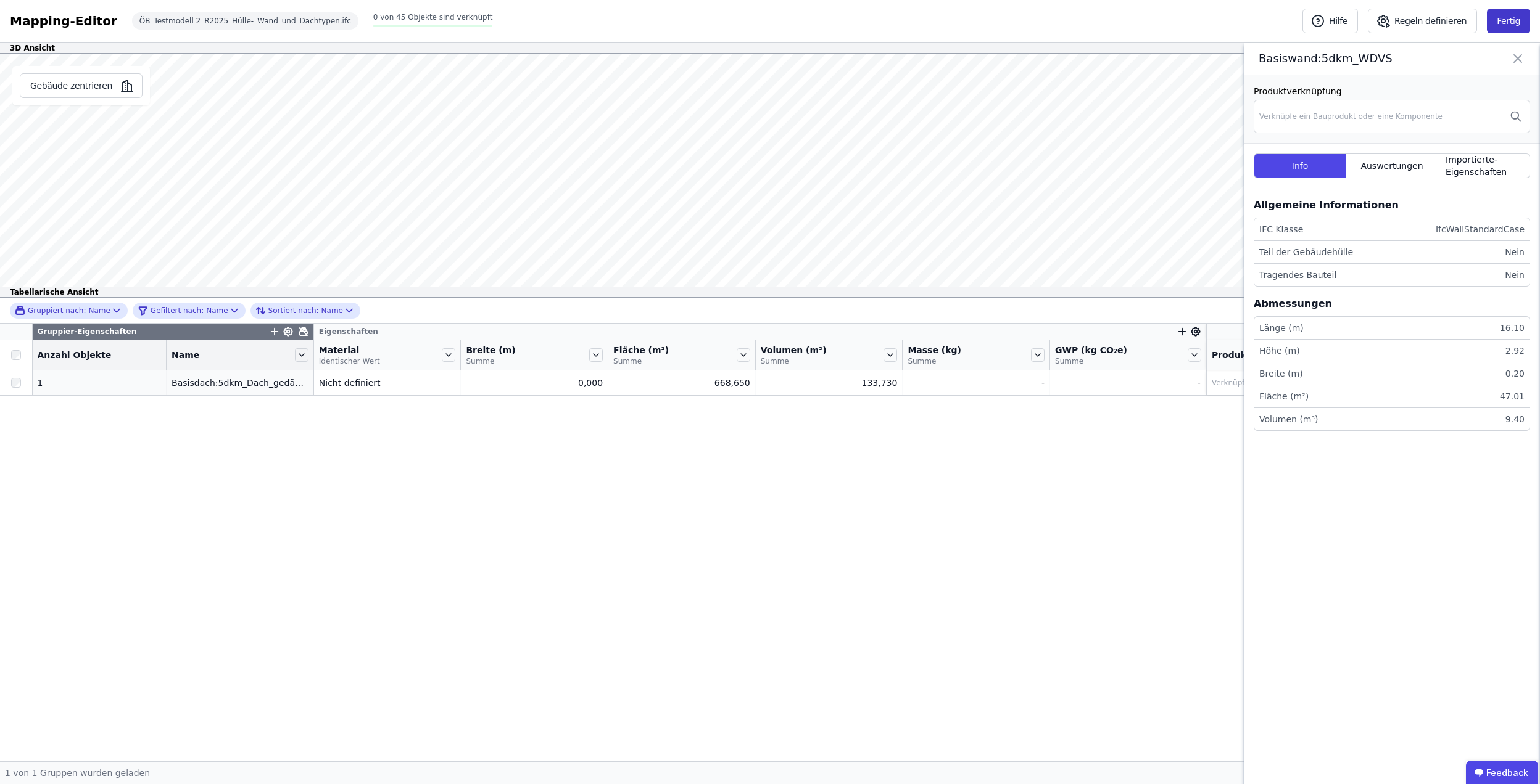
click at [1510, 23] on button "Fertig" at bounding box center [1508, 20] width 43 height 25
